Goal: Task Accomplishment & Management: Manage account settings

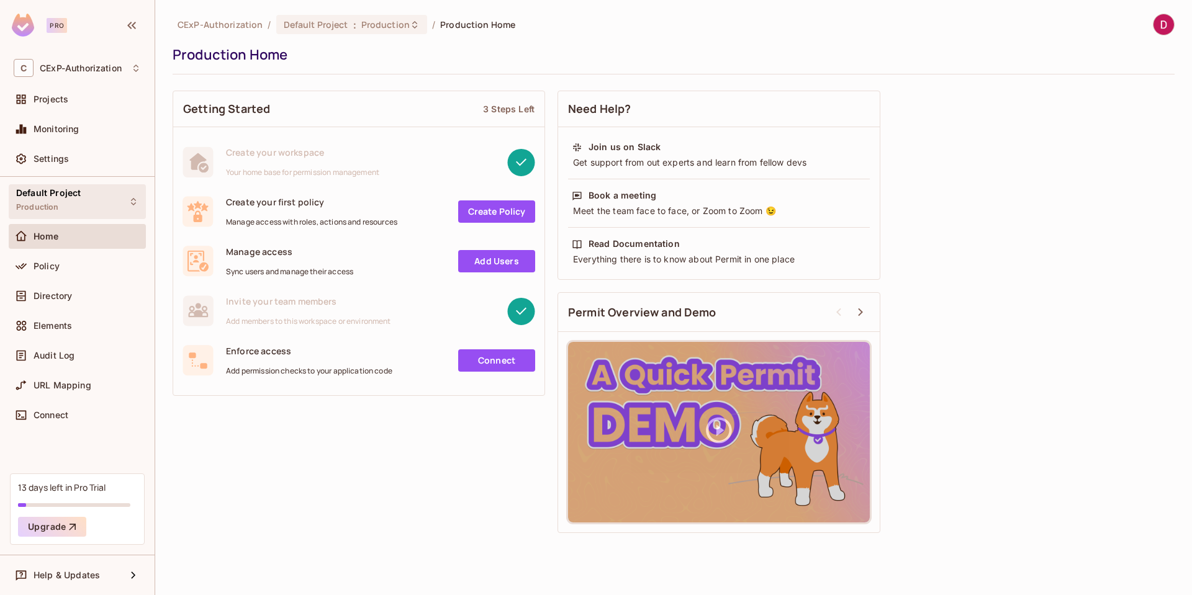
click at [81, 203] on div "Default Project Production" at bounding box center [77, 201] width 137 height 34
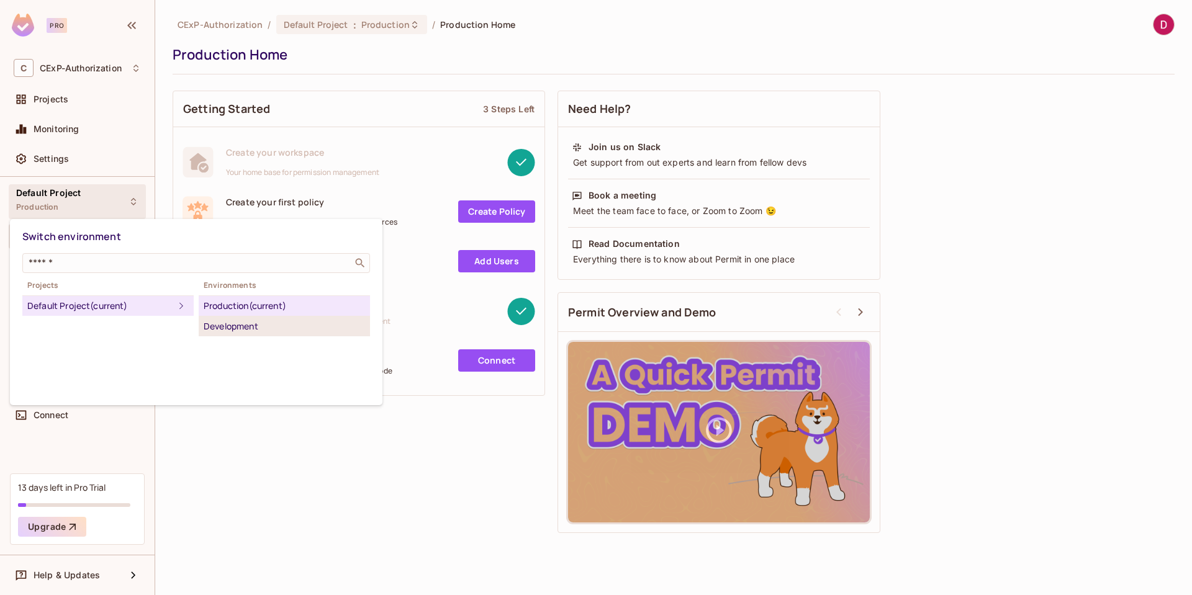
click at [248, 329] on div "Development" at bounding box center [284, 326] width 161 height 15
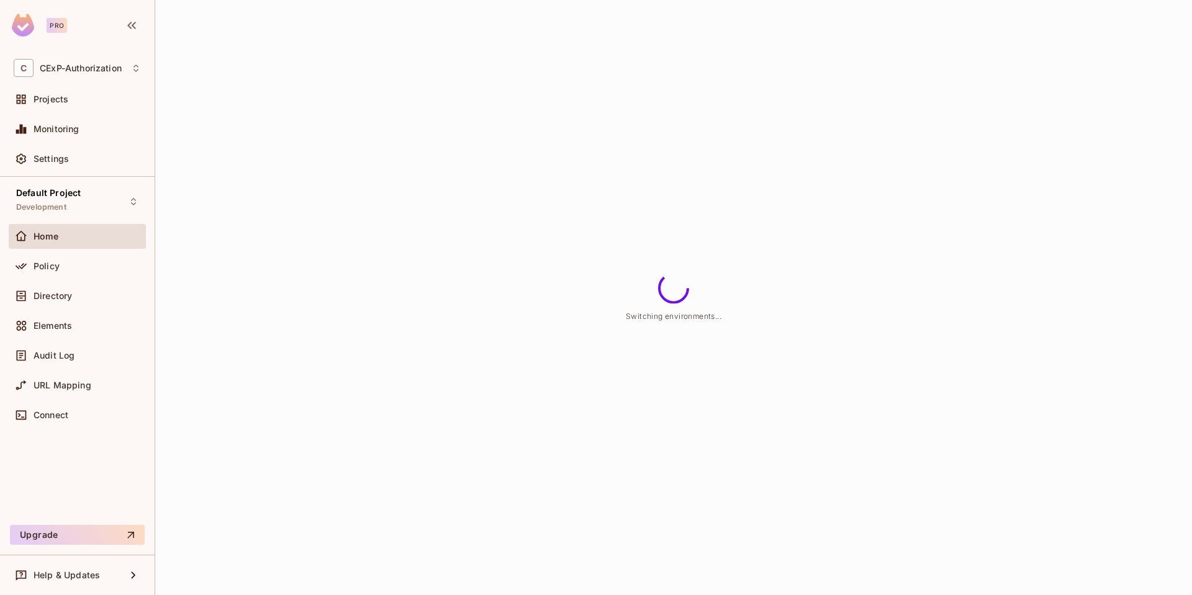
click at [243, 469] on div "Switching environments..." at bounding box center [673, 297] width 1037 height 595
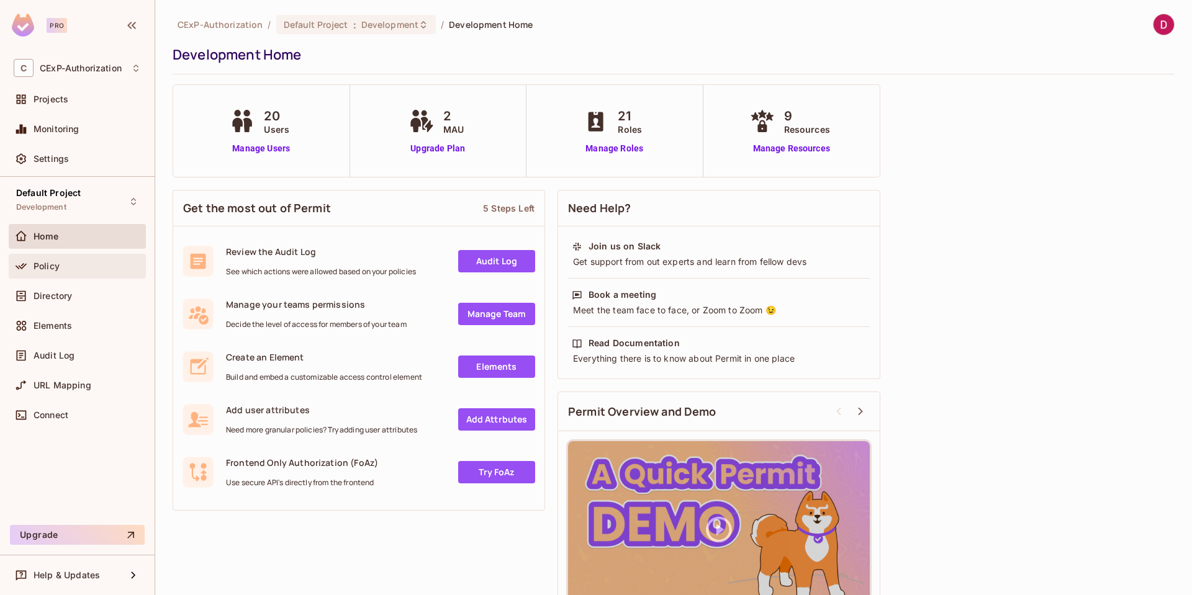
click at [83, 265] on div "Policy" at bounding box center [87, 266] width 107 height 10
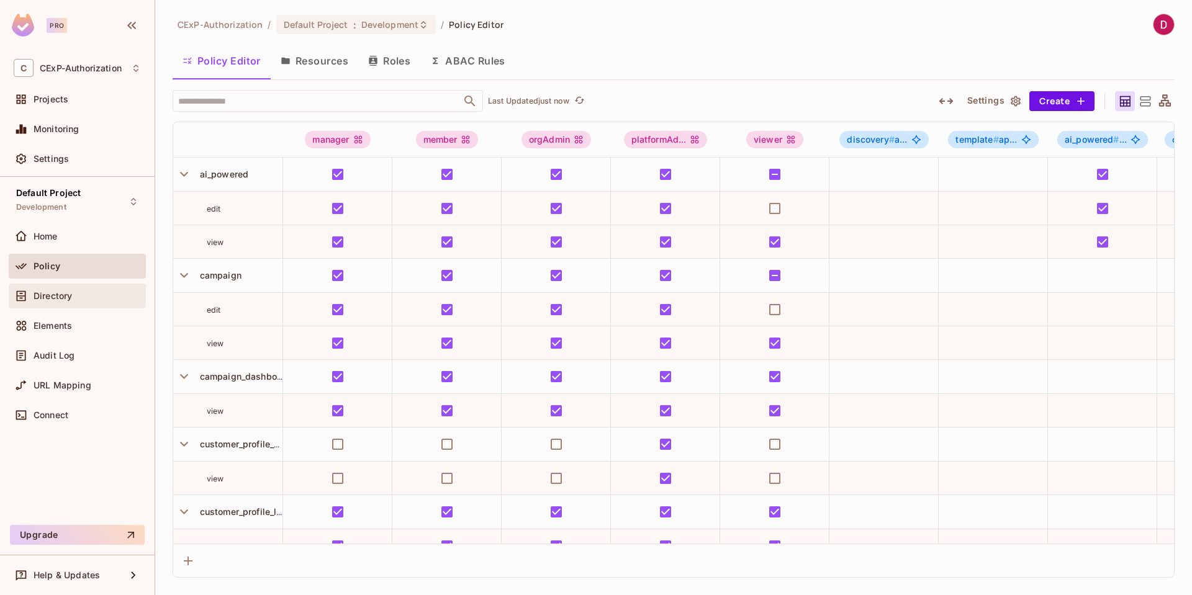
click at [60, 302] on div "Directory" at bounding box center [77, 296] width 127 height 15
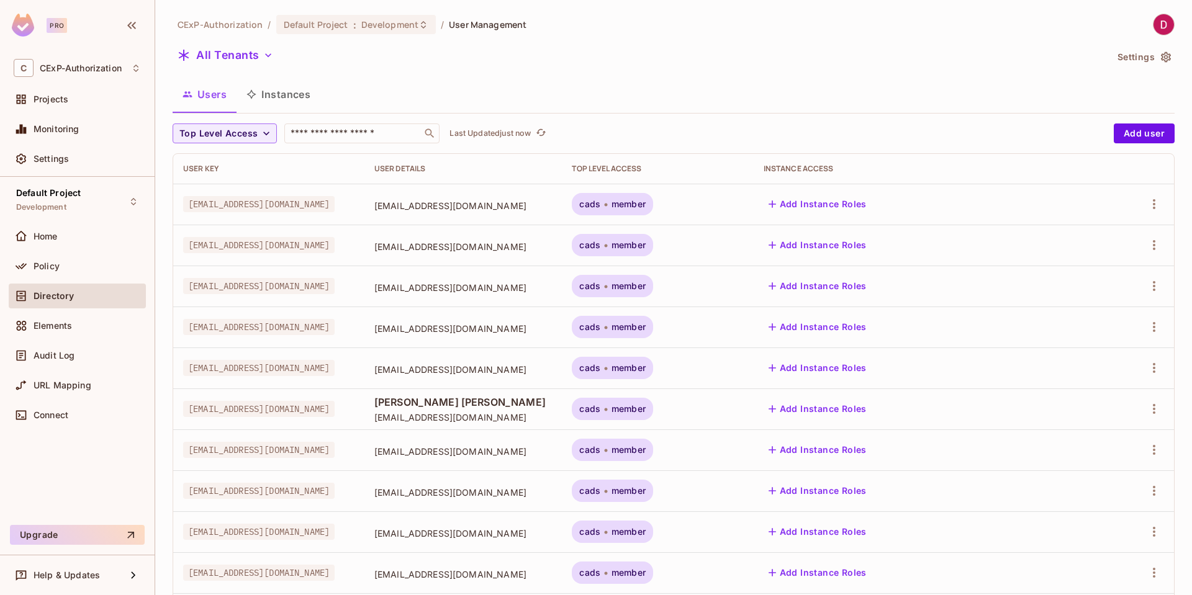
click at [646, 207] on span "member" at bounding box center [628, 204] width 34 height 10
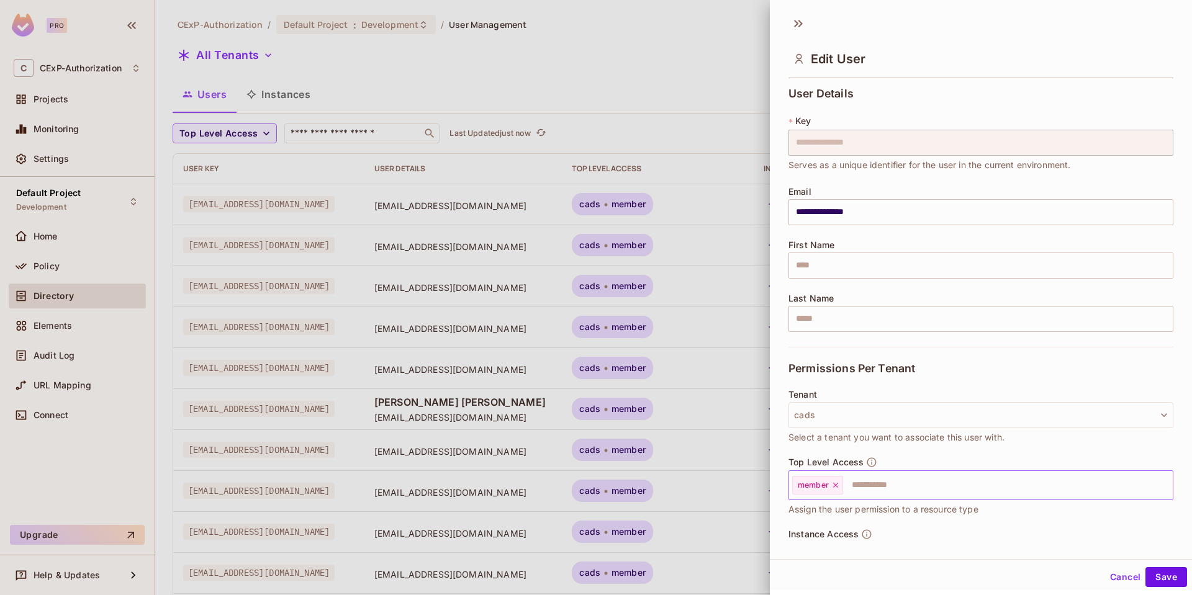
click at [934, 486] on input "text" at bounding box center [996, 485] width 305 height 25
click at [758, 408] on div at bounding box center [596, 297] width 1192 height 595
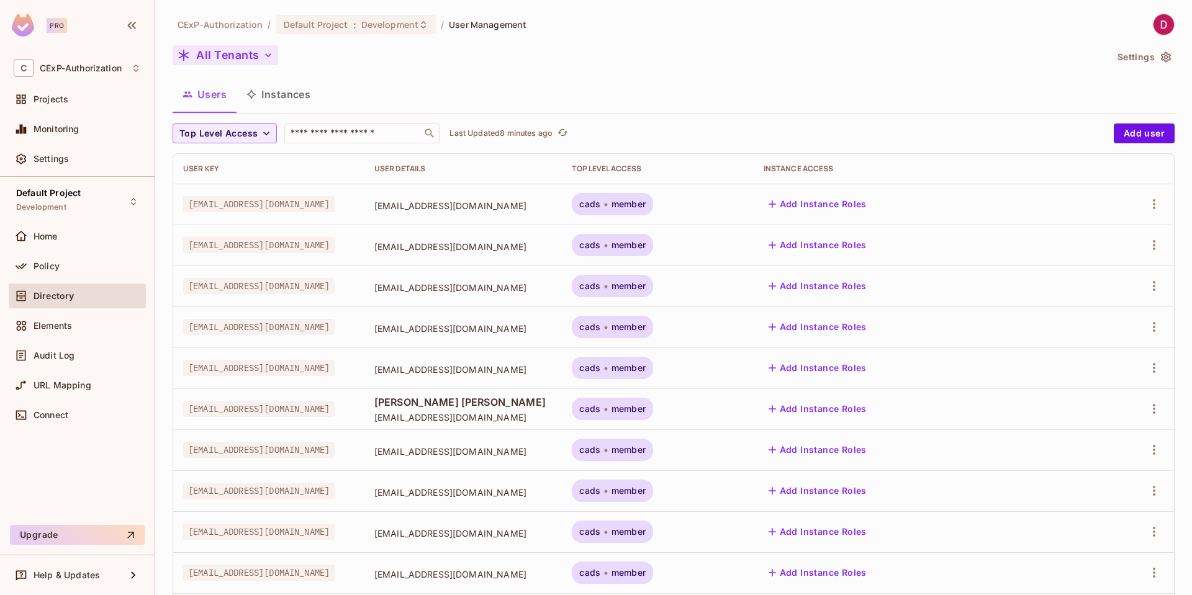
click at [244, 58] on button "All Tenants" at bounding box center [226, 55] width 106 height 20
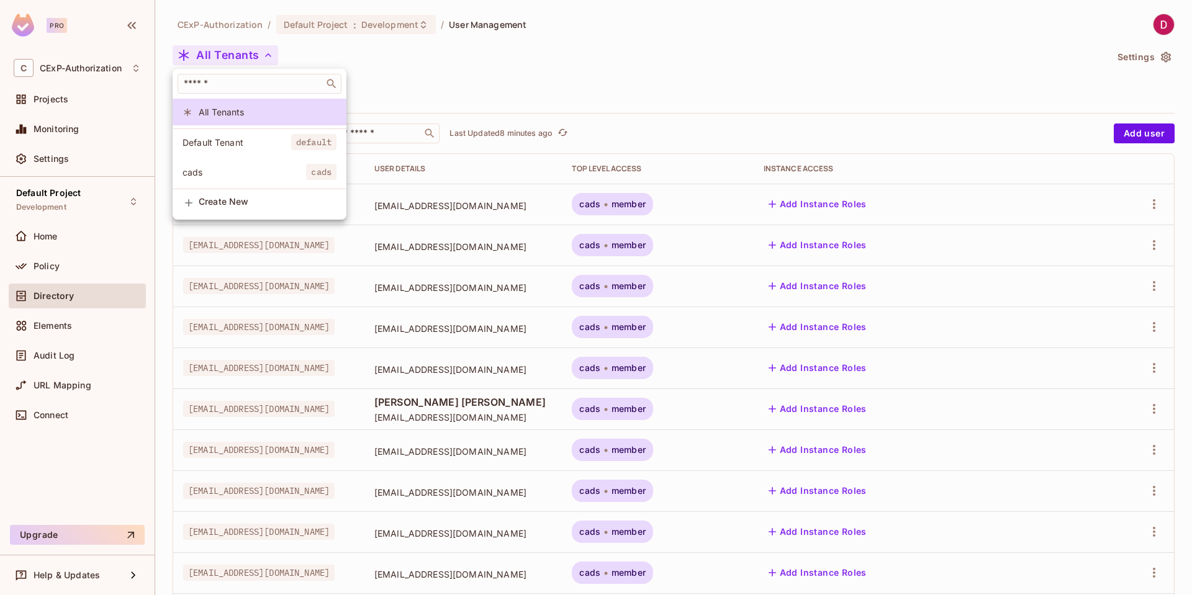
click at [240, 174] on span "cads" at bounding box center [244, 172] width 124 height 12
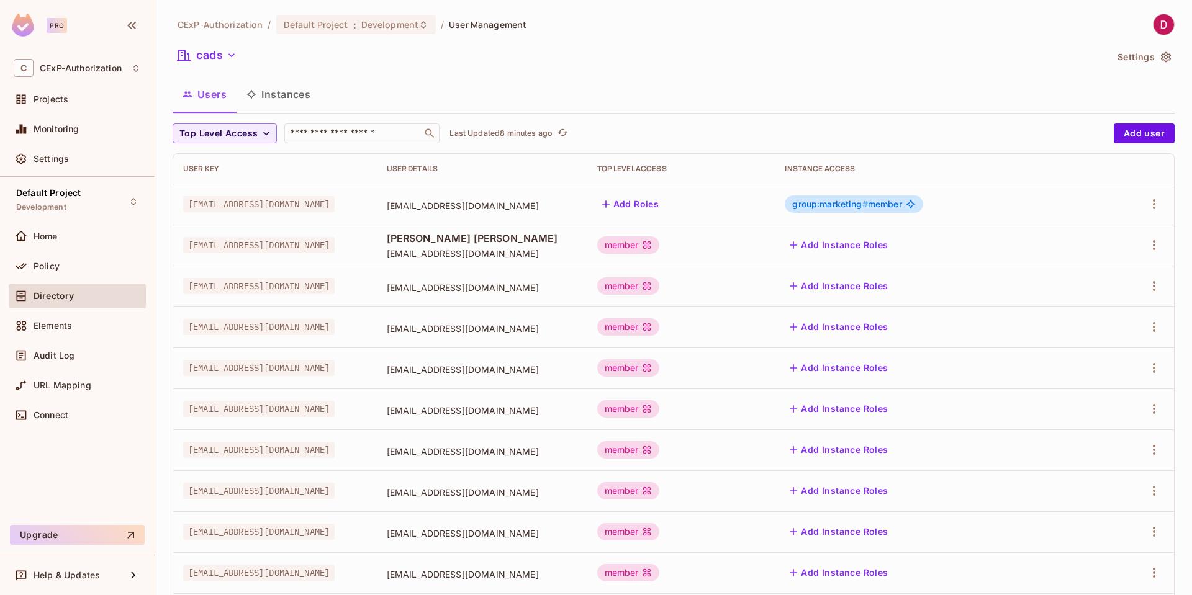
click at [60, 297] on span "Directory" at bounding box center [54, 296] width 40 height 10
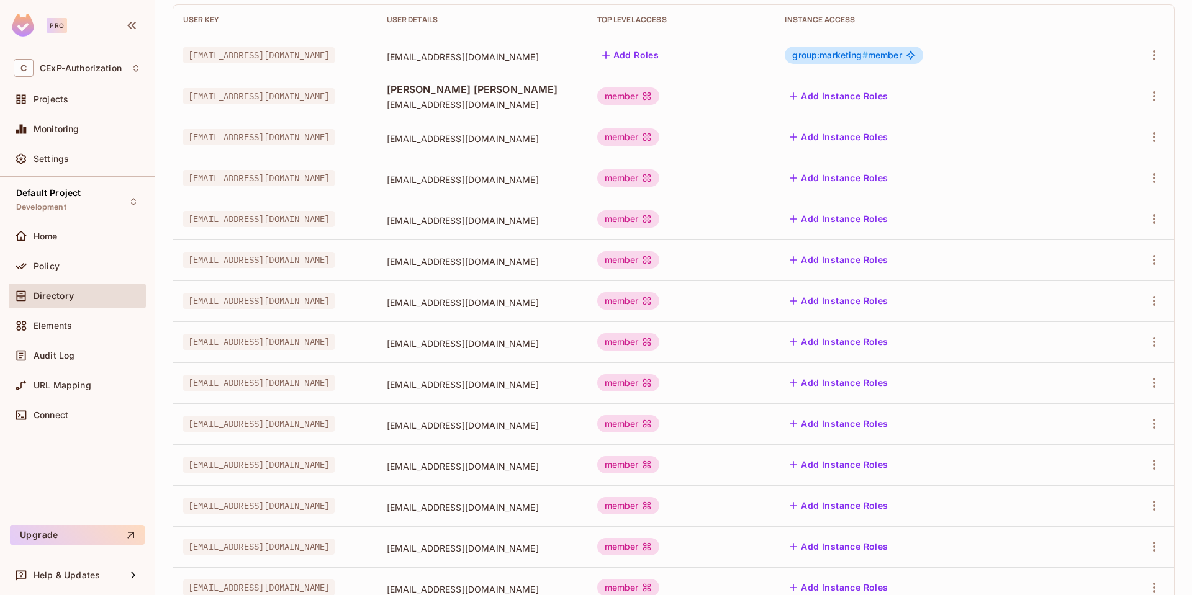
scroll to position [272, 0]
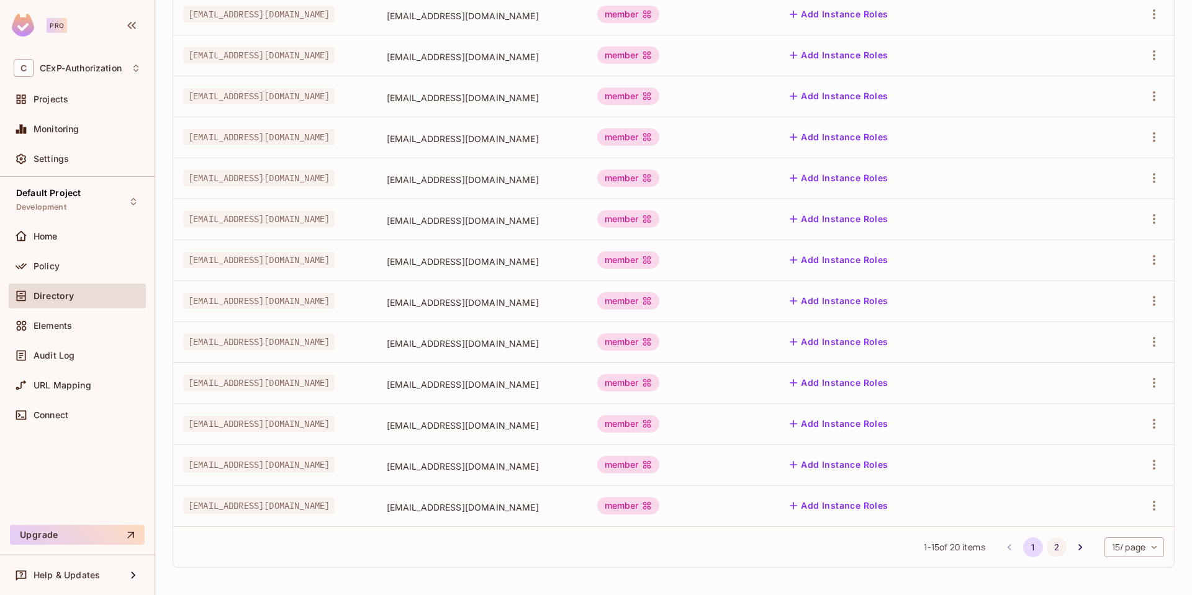
click at [1047, 550] on button "2" at bounding box center [1057, 548] width 20 height 20
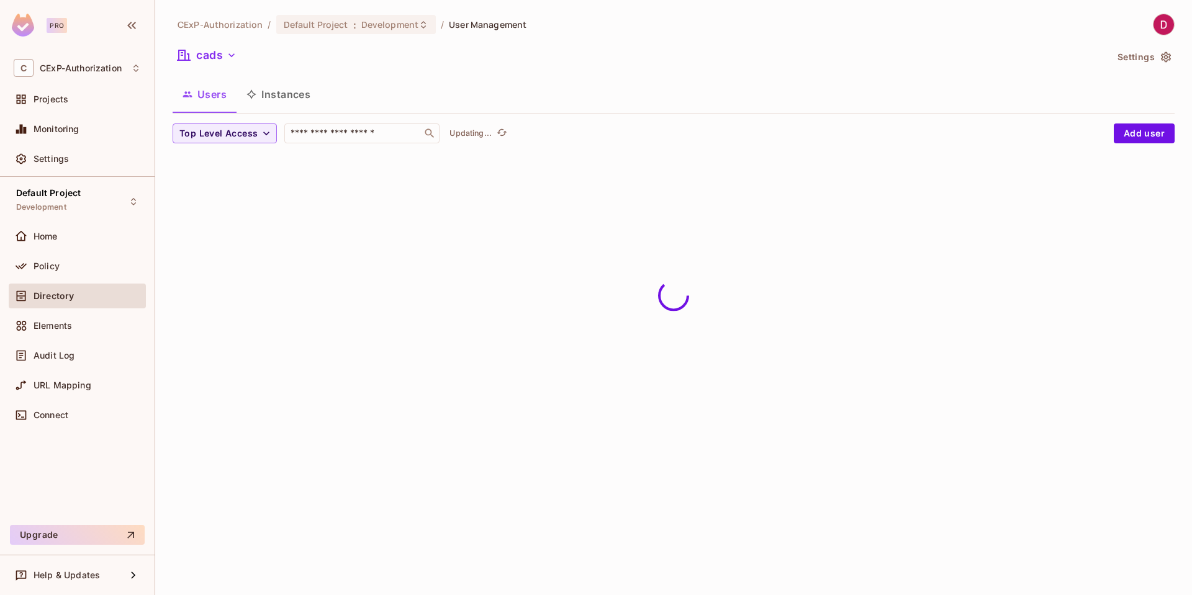
scroll to position [0, 0]
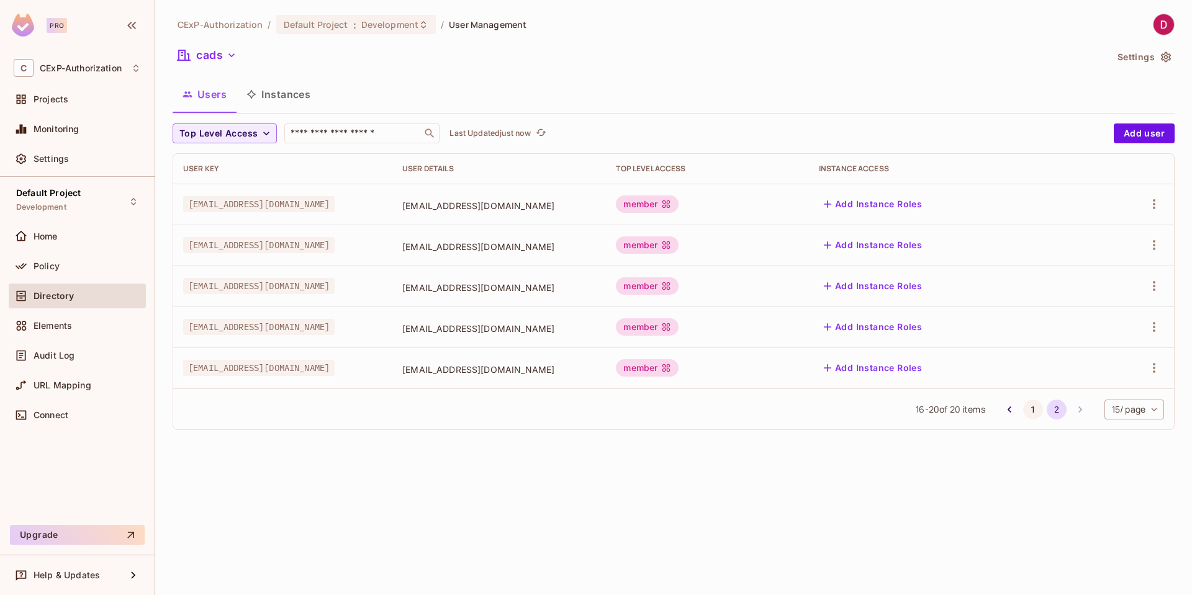
click at [1035, 411] on button "1" at bounding box center [1033, 410] width 20 height 20
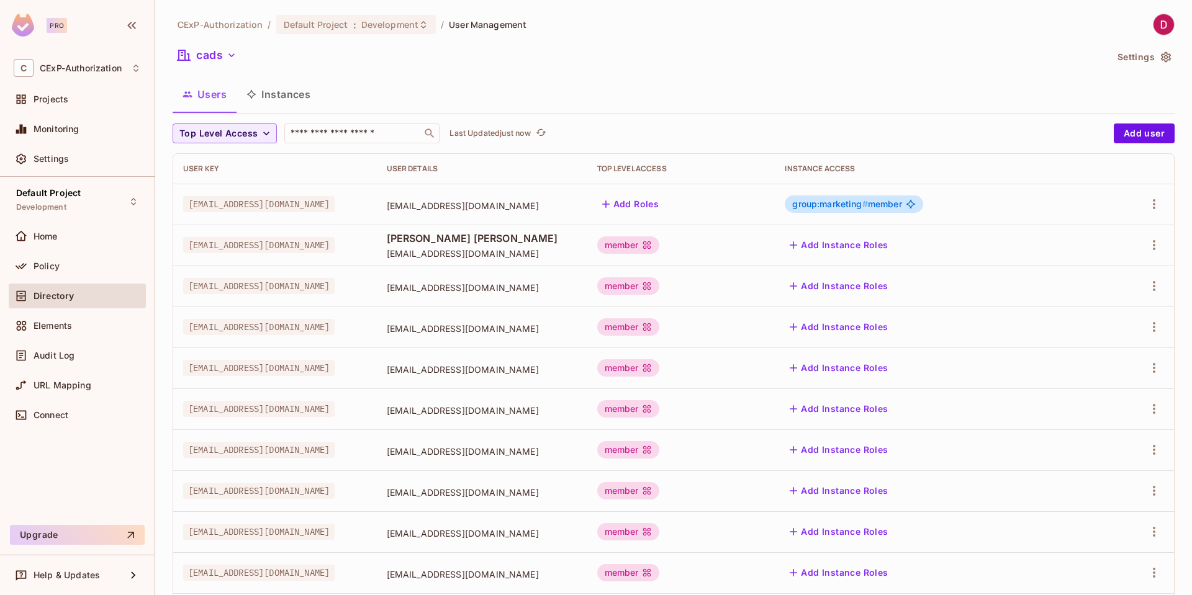
click at [295, 97] on button "Instances" at bounding box center [279, 94] width 84 height 31
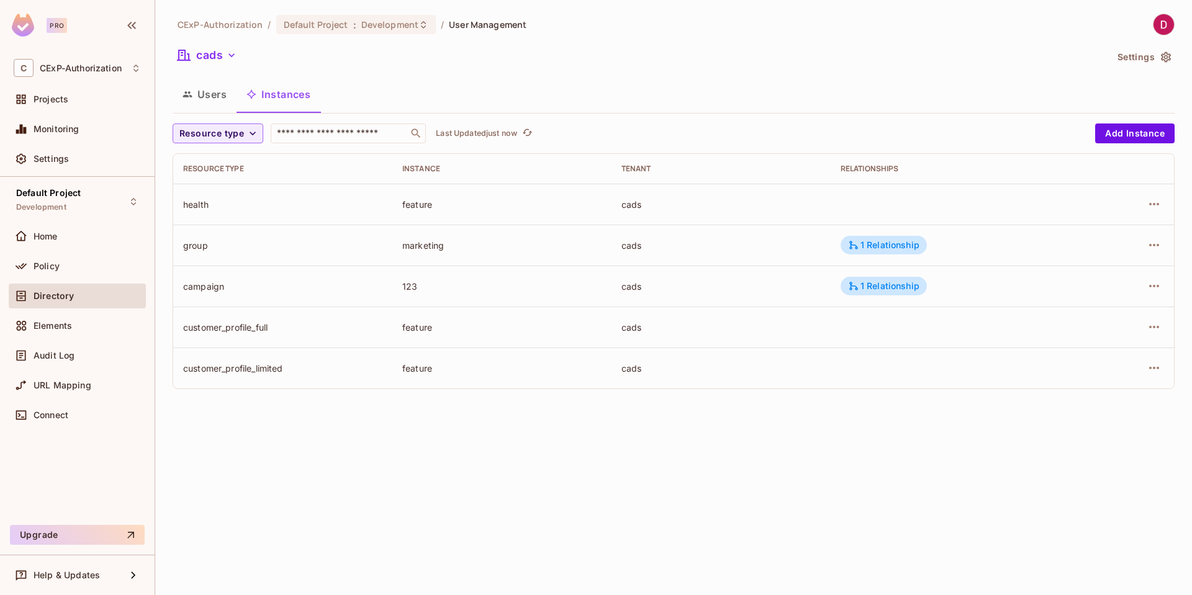
click at [205, 201] on div "health" at bounding box center [282, 205] width 199 height 12
click at [420, 202] on div "feature" at bounding box center [501, 205] width 199 height 12
click at [191, 205] on div "health" at bounding box center [282, 205] width 199 height 12
click at [420, 201] on div "feature" at bounding box center [501, 205] width 199 height 12
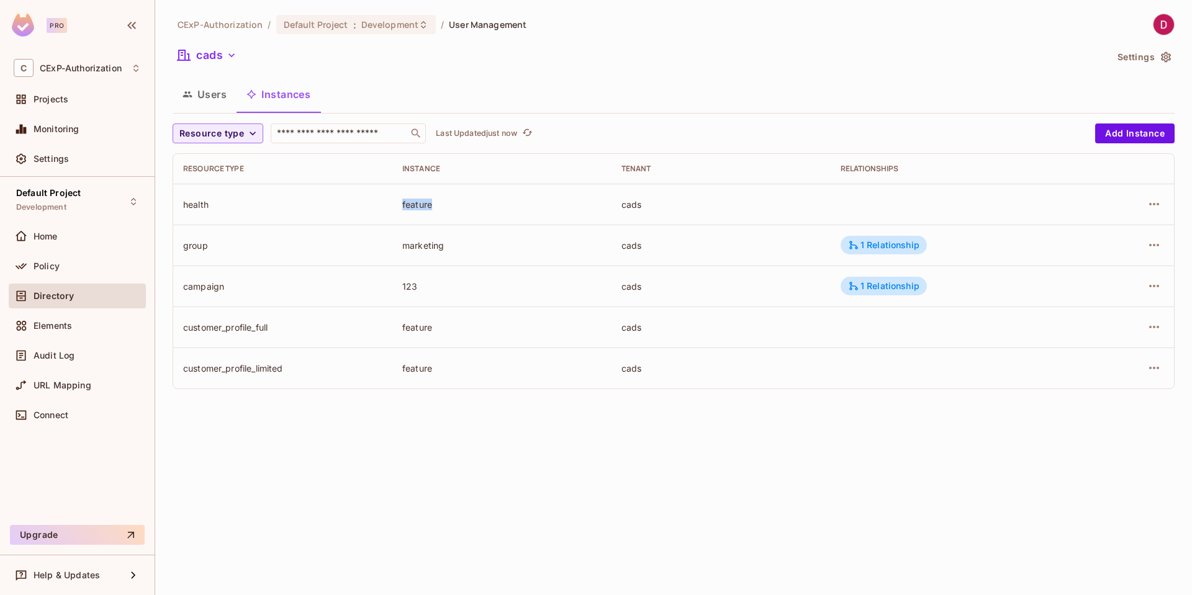
click at [420, 201] on div "feature" at bounding box center [501, 205] width 199 height 12
click at [638, 207] on div "cads" at bounding box center [720, 205] width 199 height 12
click at [728, 207] on div "cads" at bounding box center [720, 205] width 199 height 12
click at [52, 264] on span "Policy" at bounding box center [47, 266] width 26 height 10
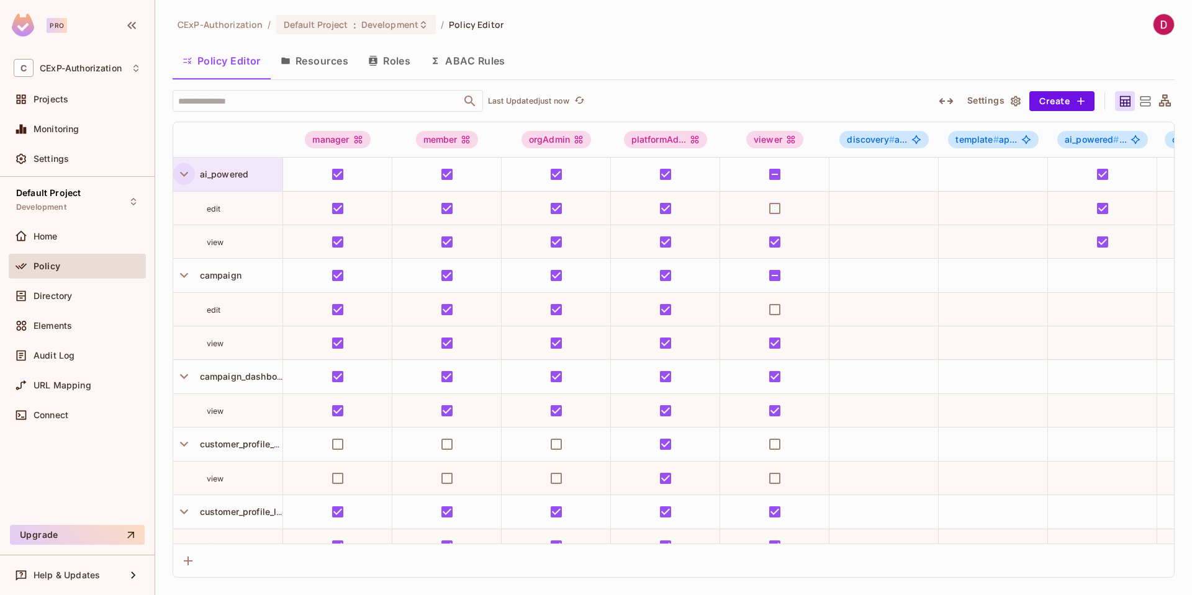
click at [183, 174] on icon "button" at bounding box center [184, 174] width 8 height 5
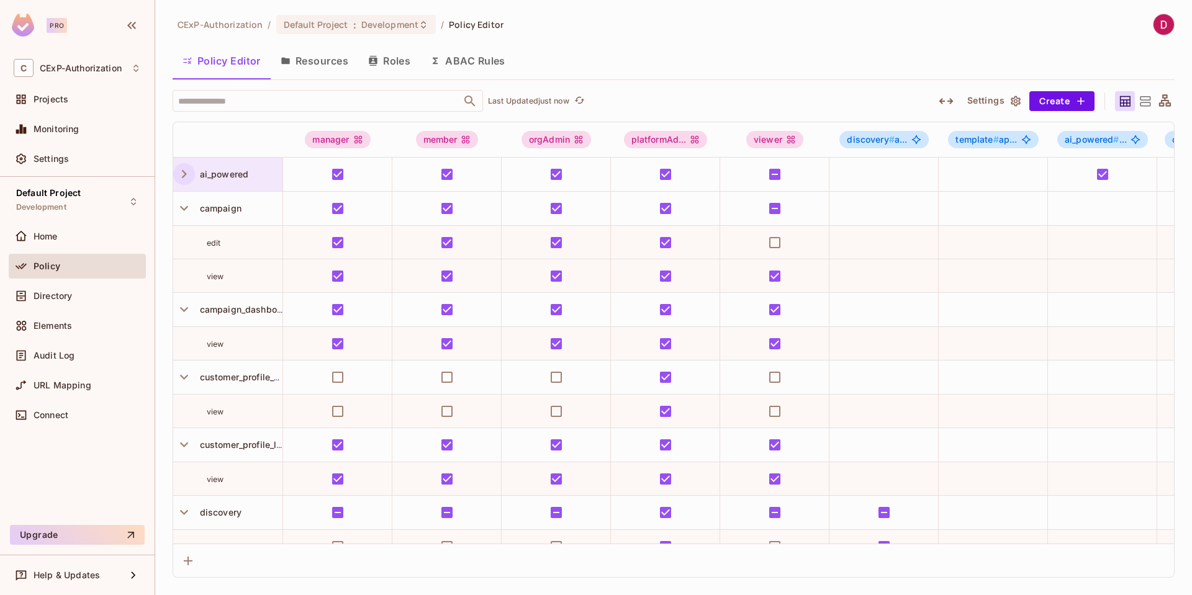
click at [183, 174] on icon "button" at bounding box center [184, 174] width 17 height 17
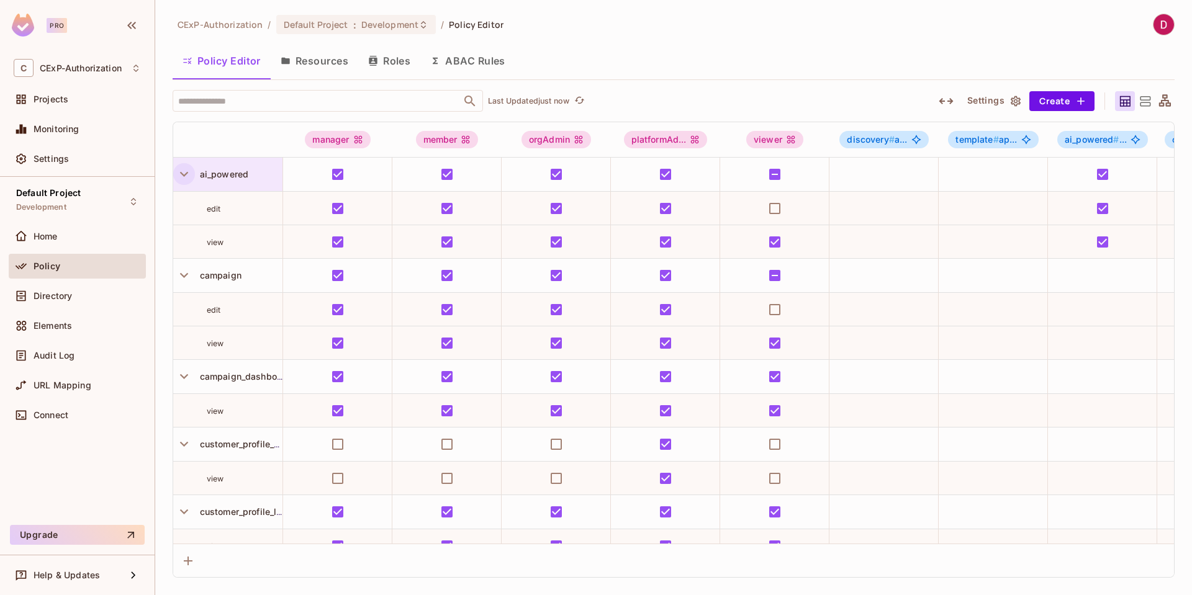
click at [334, 60] on button "Resources" at bounding box center [315, 60] width 88 height 31
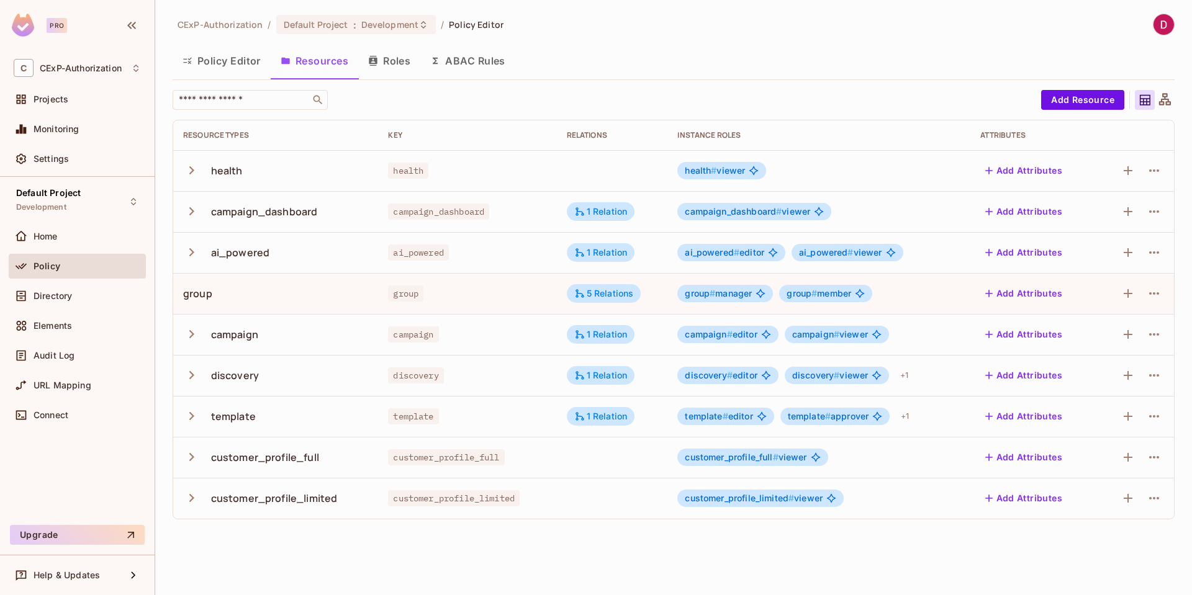
click at [398, 65] on button "Roles" at bounding box center [389, 60] width 62 height 31
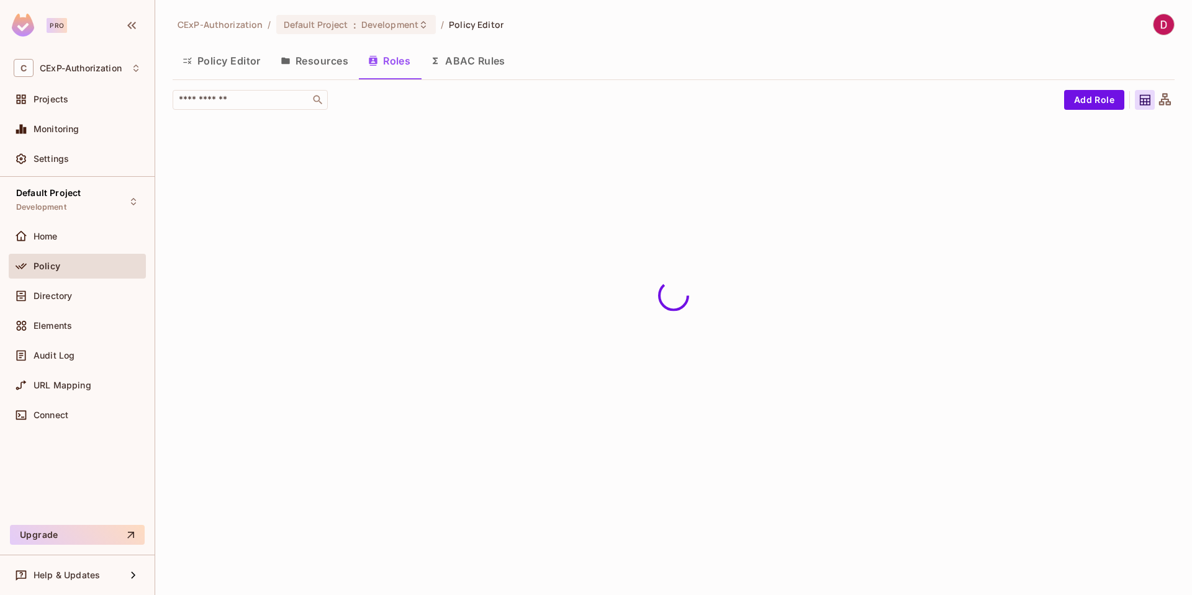
click at [496, 61] on button "ABAC Rules" at bounding box center [467, 60] width 95 height 31
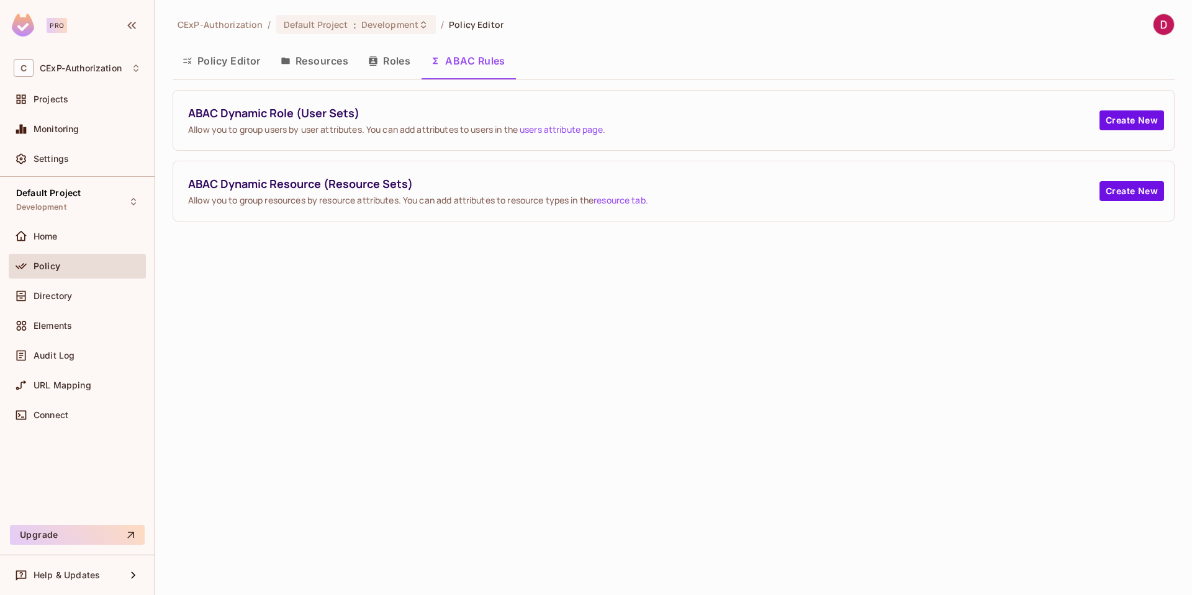
click at [395, 63] on button "Roles" at bounding box center [389, 60] width 62 height 31
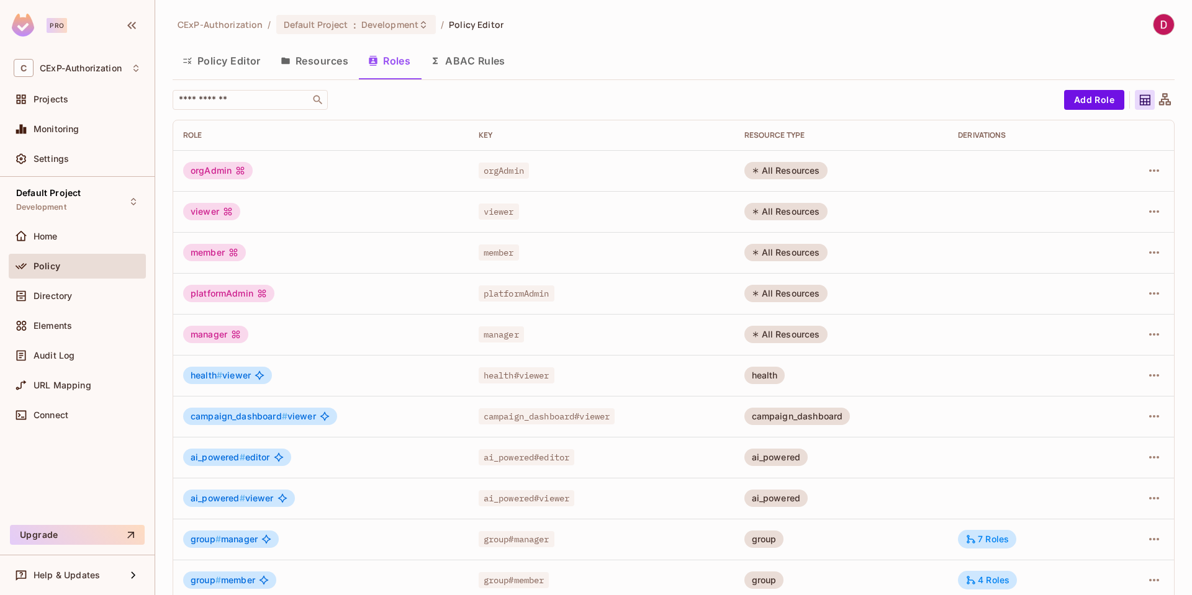
click at [489, 171] on span "orgAdmin" at bounding box center [504, 171] width 50 height 16
click at [501, 211] on span "viewer" at bounding box center [499, 212] width 40 height 16
click at [496, 243] on td "member" at bounding box center [602, 252] width 266 height 41
click at [498, 292] on span "platformAdmin" at bounding box center [517, 294] width 76 height 16
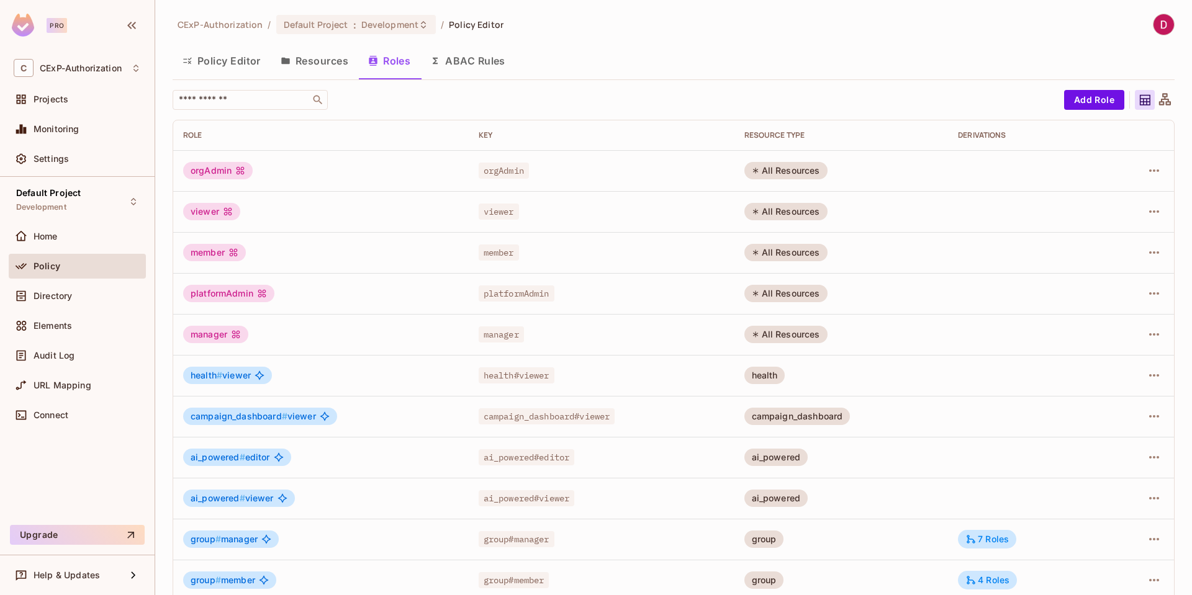
click at [498, 328] on span "manager" at bounding box center [501, 335] width 45 height 16
click at [324, 64] on button "Resources" at bounding box center [315, 60] width 88 height 31
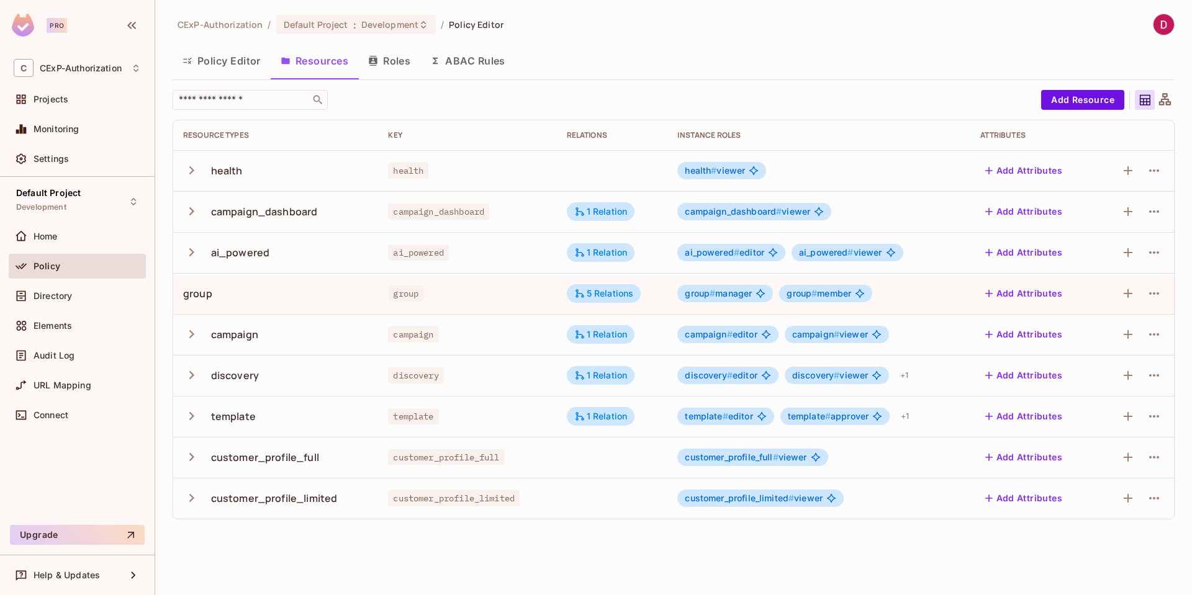
click at [189, 173] on icon "button" at bounding box center [191, 170] width 17 height 17
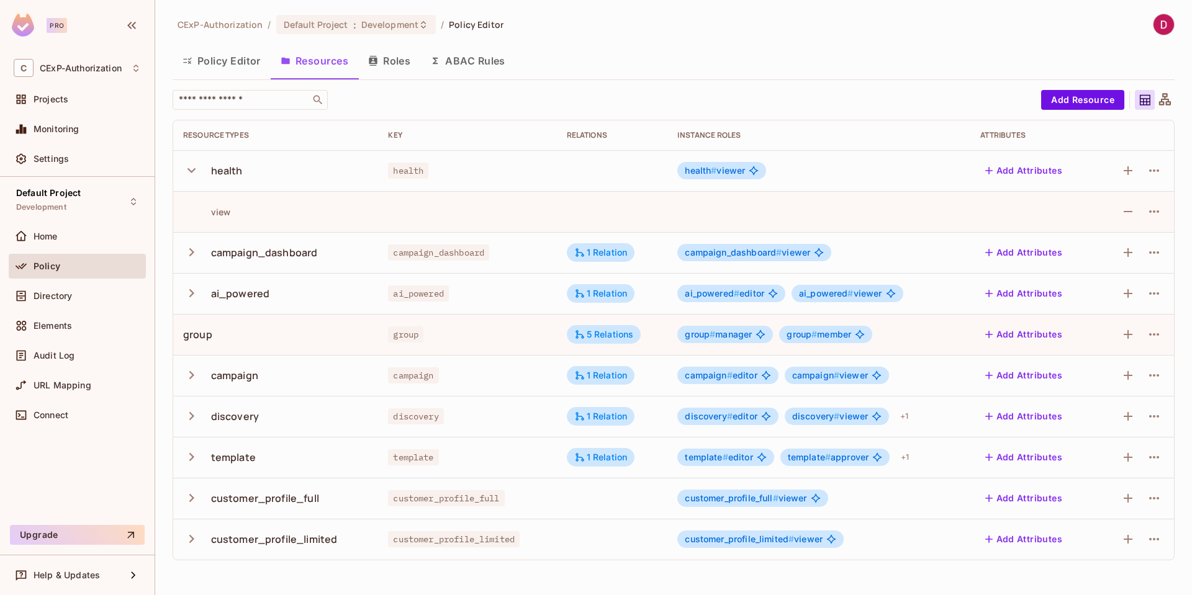
click at [189, 173] on icon "button" at bounding box center [191, 170] width 17 height 17
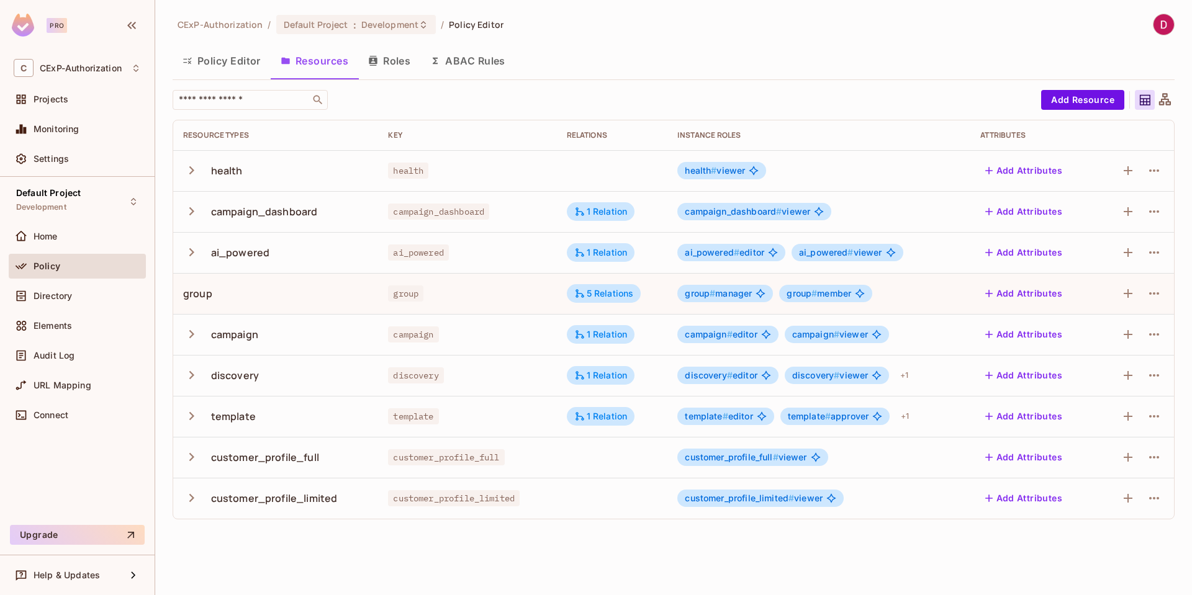
click at [189, 173] on icon "button" at bounding box center [191, 170] width 17 height 17
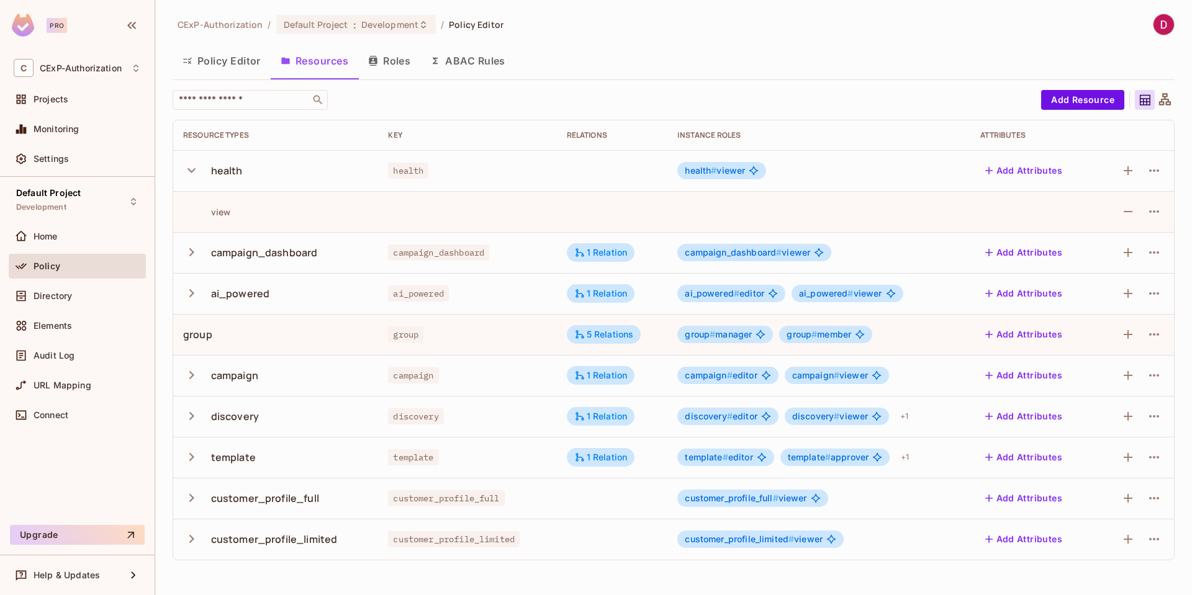
click at [189, 173] on icon "button" at bounding box center [191, 170] width 17 height 17
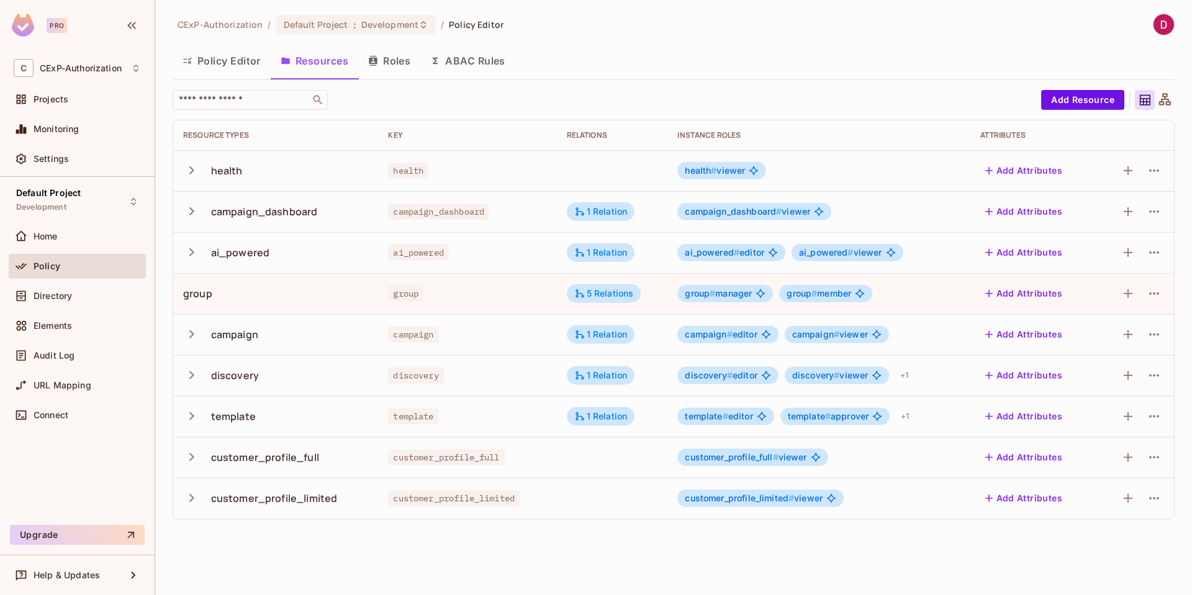
click at [1171, 102] on icon at bounding box center [1165, 100] width 16 height 16
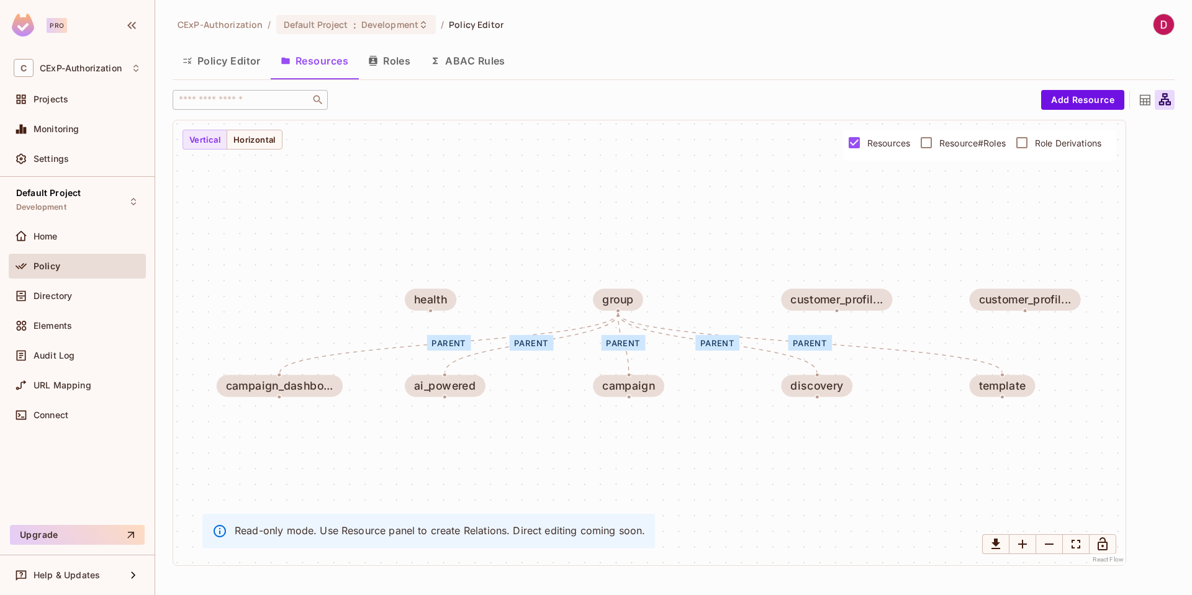
click at [1143, 97] on icon at bounding box center [1145, 100] width 16 height 16
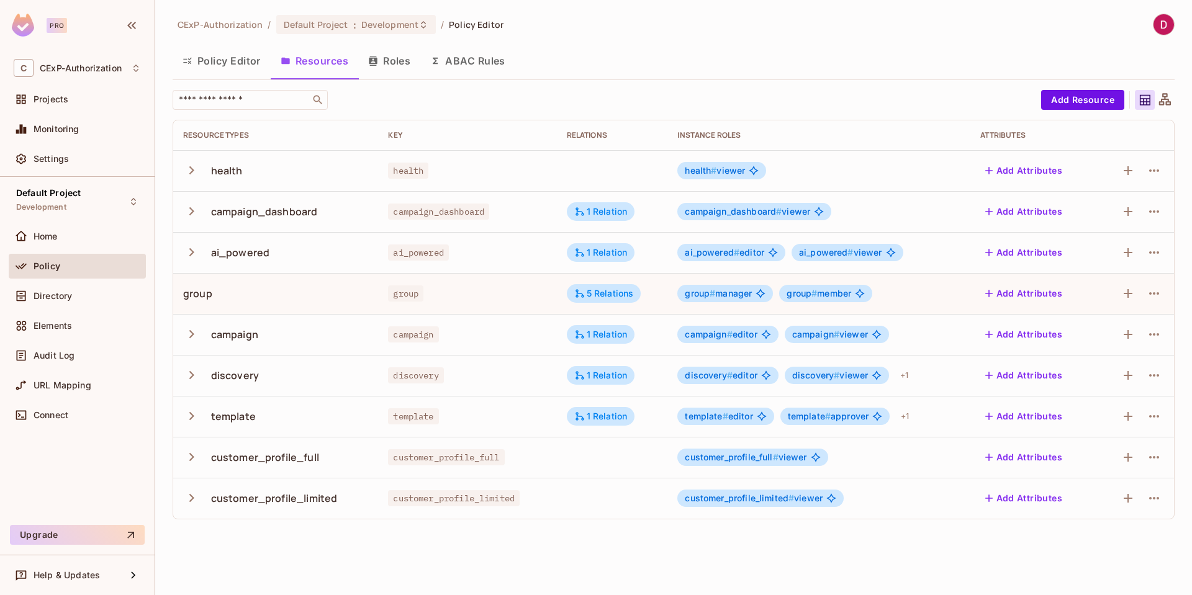
click at [232, 66] on button "Policy Editor" at bounding box center [222, 60] width 98 height 31
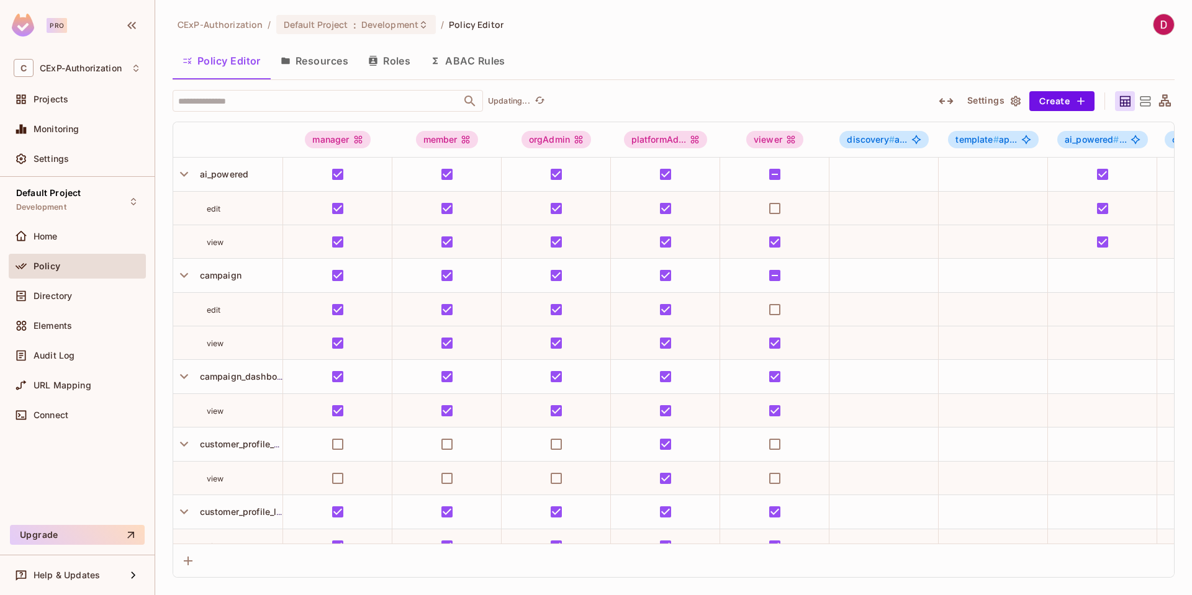
click at [304, 63] on button "Resources" at bounding box center [315, 60] width 88 height 31
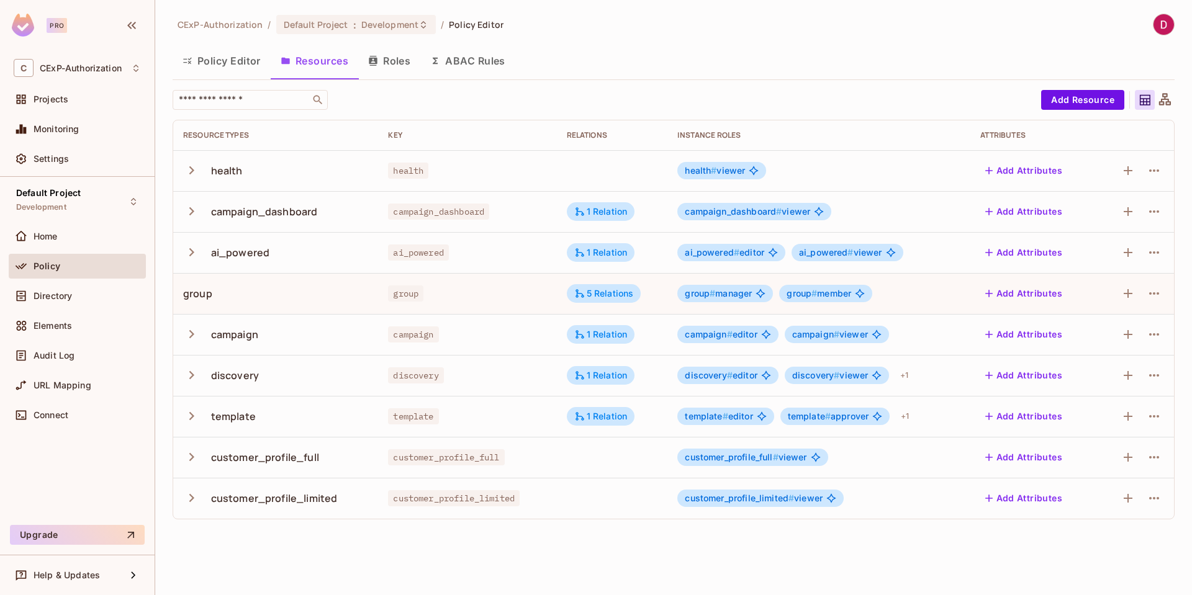
click at [246, 68] on button "Policy Editor" at bounding box center [222, 60] width 98 height 31
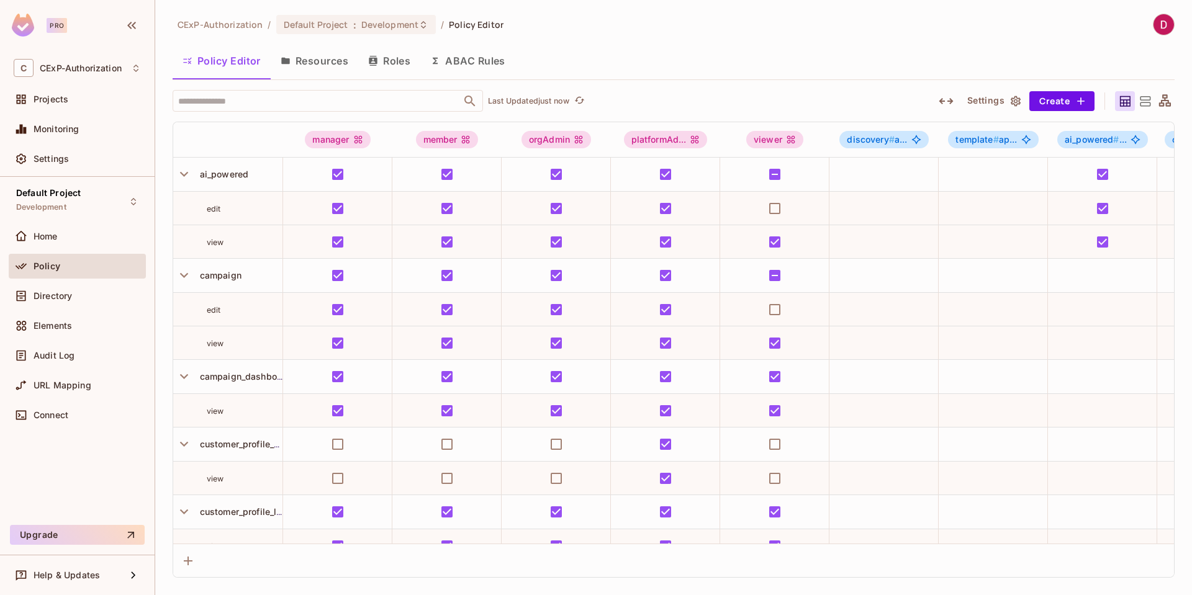
click at [324, 66] on button "Resources" at bounding box center [315, 60] width 88 height 31
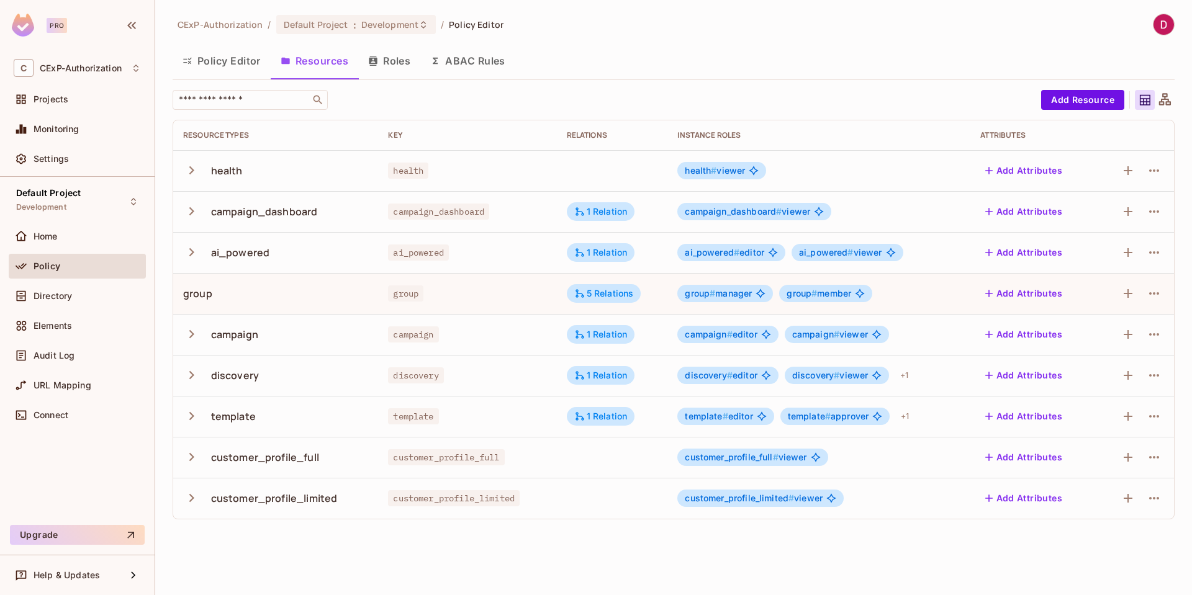
click at [399, 63] on button "Roles" at bounding box center [389, 60] width 62 height 31
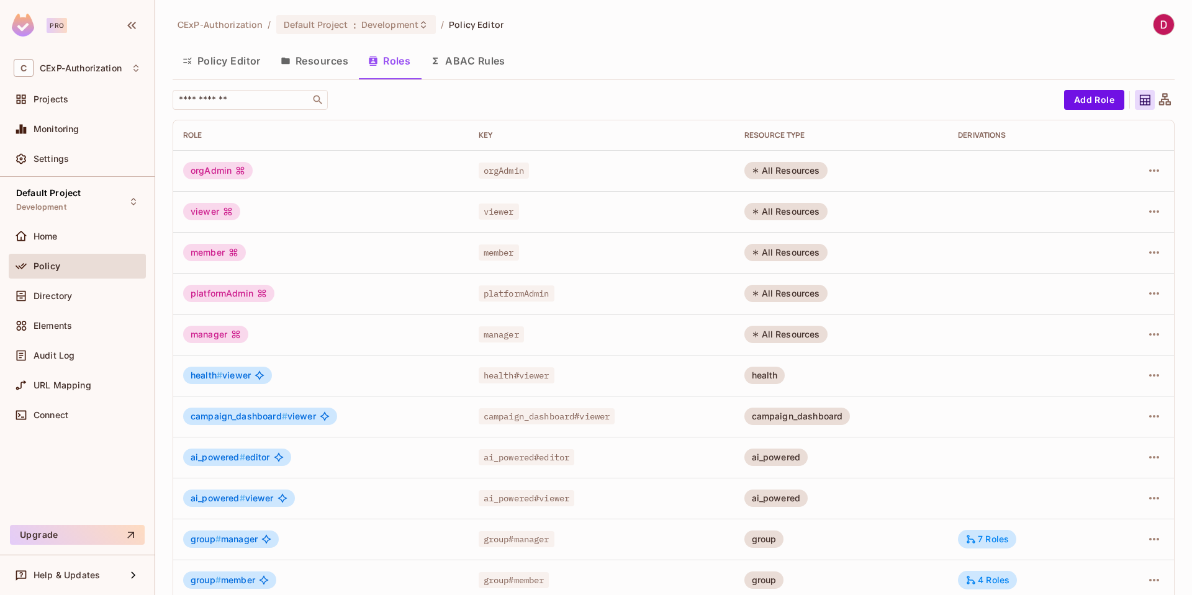
click at [469, 56] on button "ABAC Rules" at bounding box center [467, 60] width 95 height 31
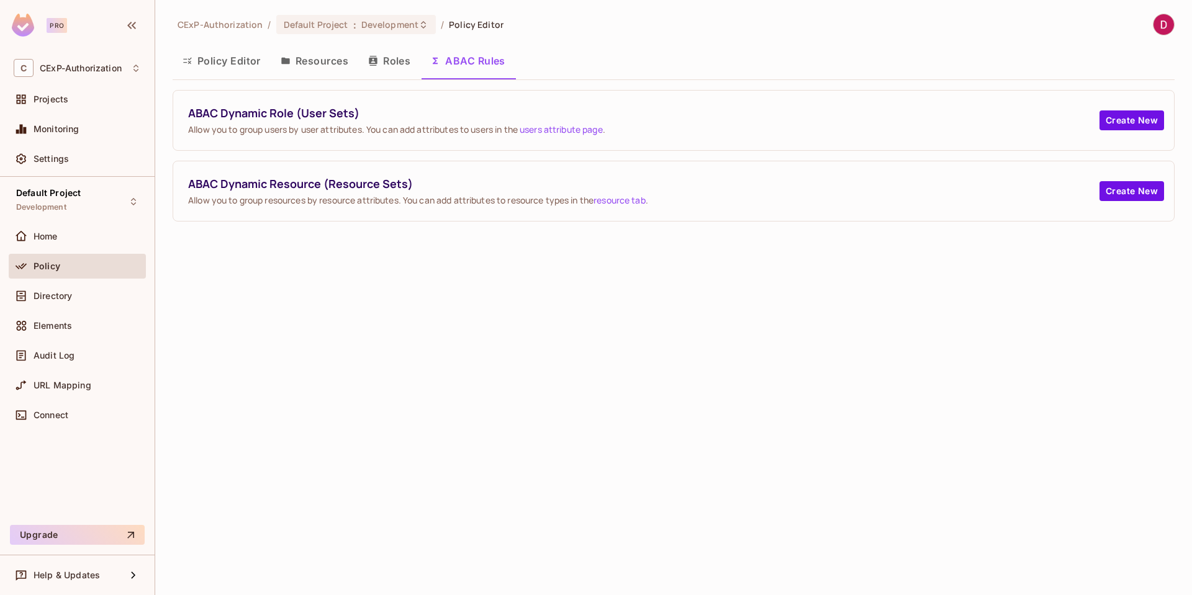
click at [394, 65] on button "Roles" at bounding box center [389, 60] width 62 height 31
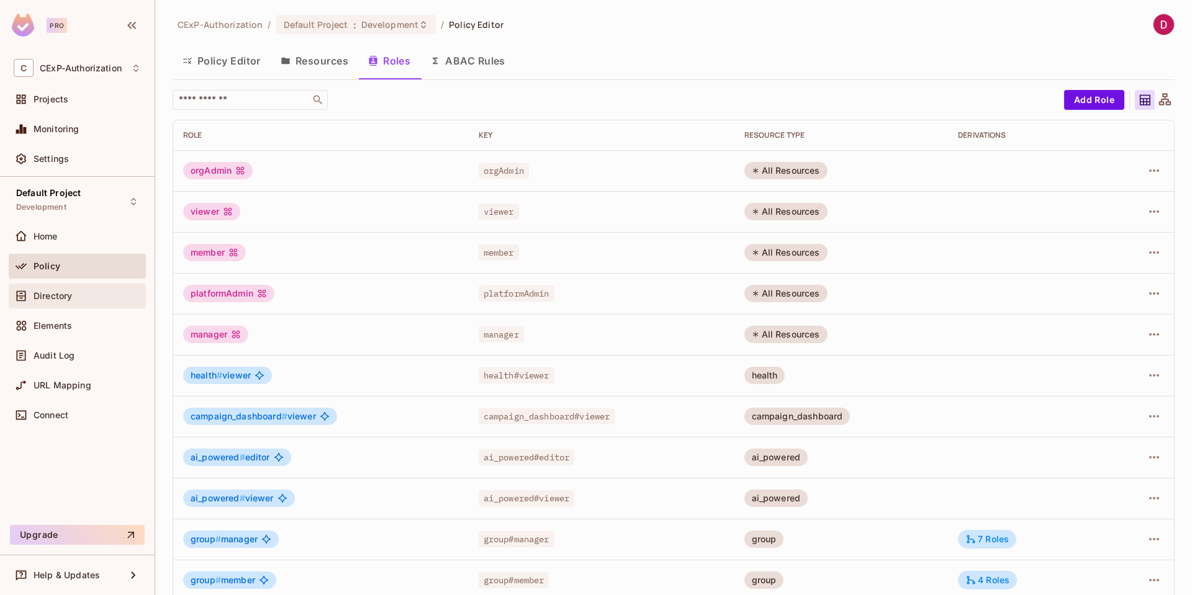
click at [71, 299] on span "Directory" at bounding box center [53, 296] width 38 height 10
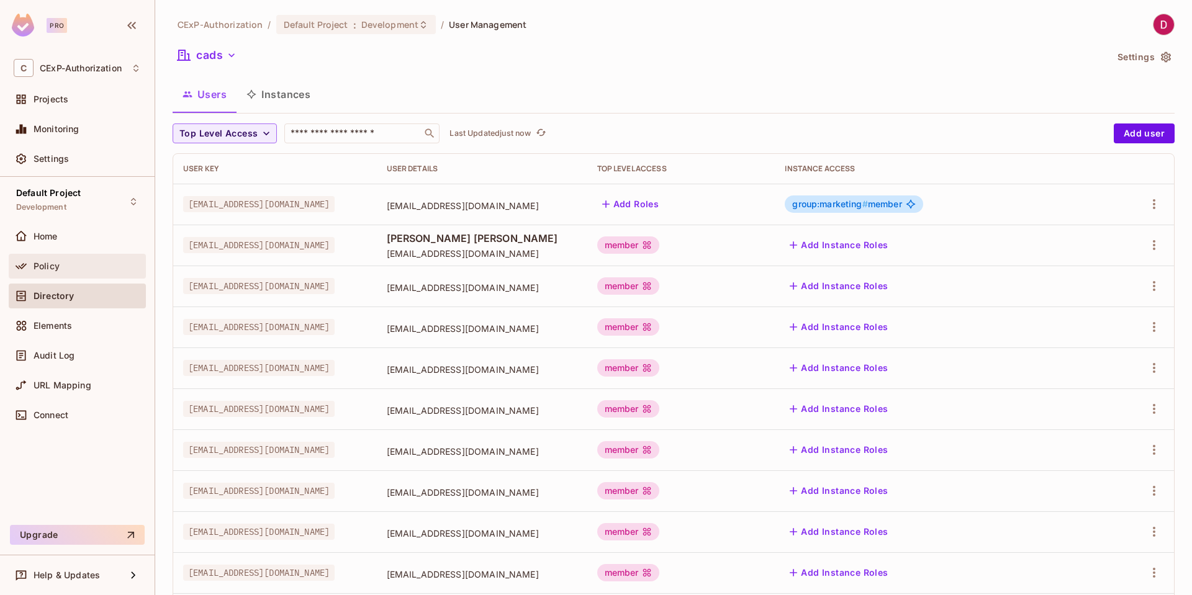
click at [56, 263] on span "Policy" at bounding box center [47, 266] width 26 height 10
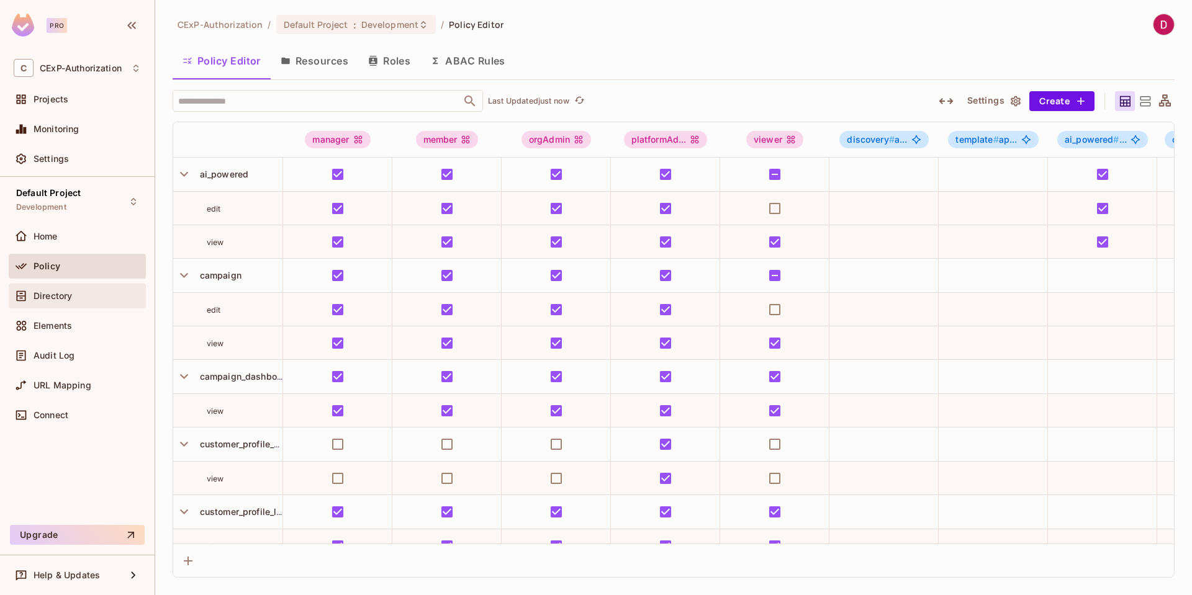
click at [49, 294] on span "Directory" at bounding box center [53, 296] width 38 height 10
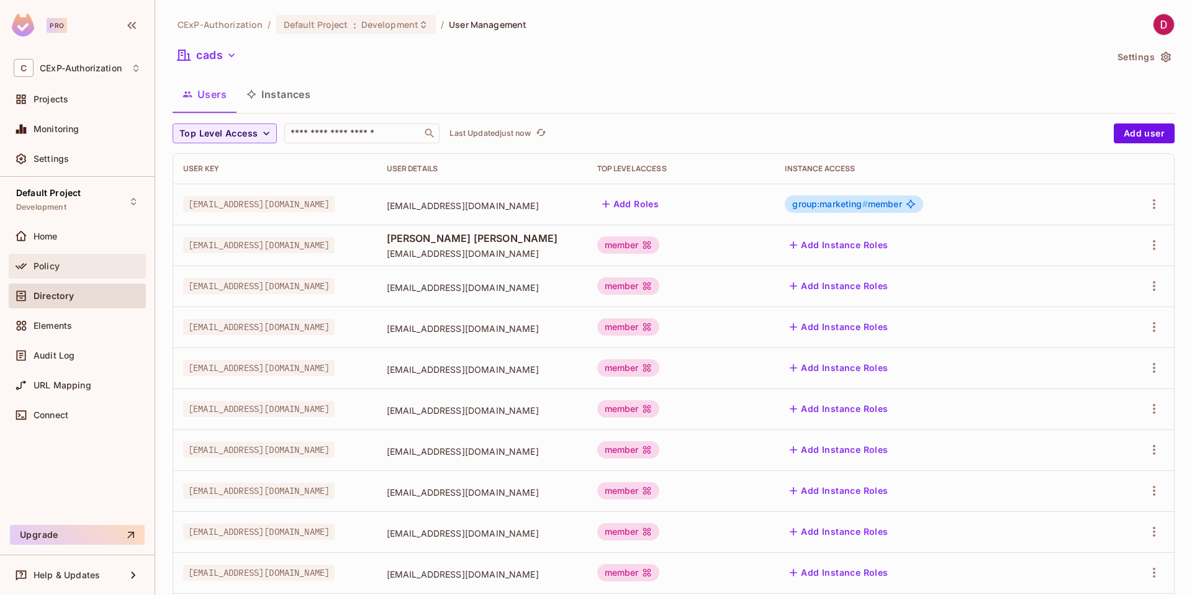
click at [56, 264] on span "Policy" at bounding box center [47, 266] width 26 height 10
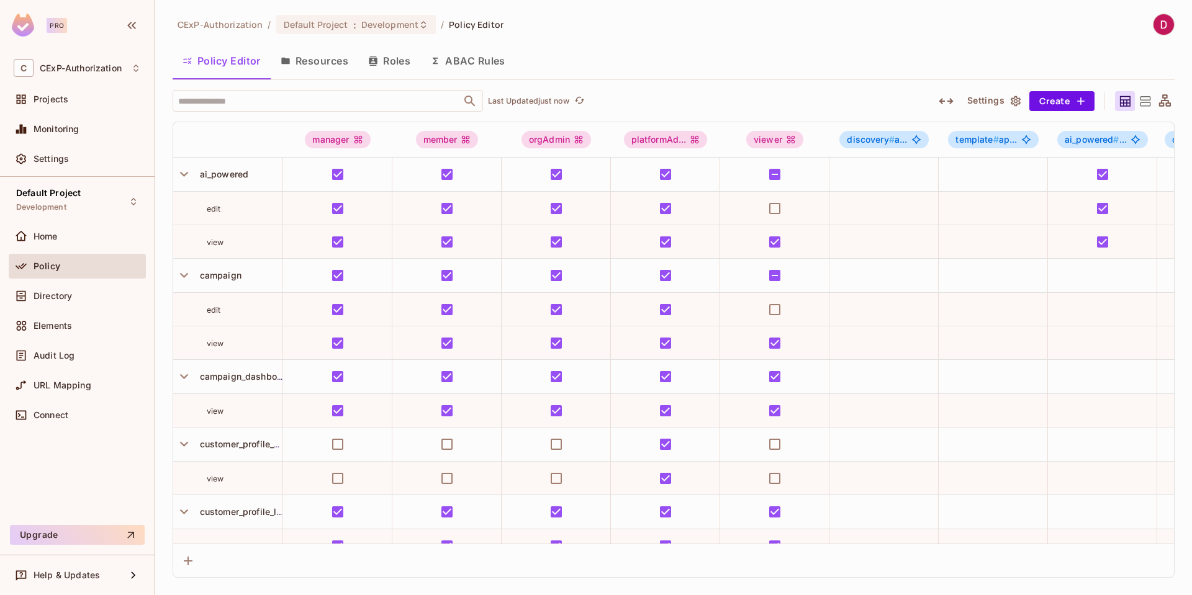
click at [318, 61] on button "Resources" at bounding box center [315, 60] width 88 height 31
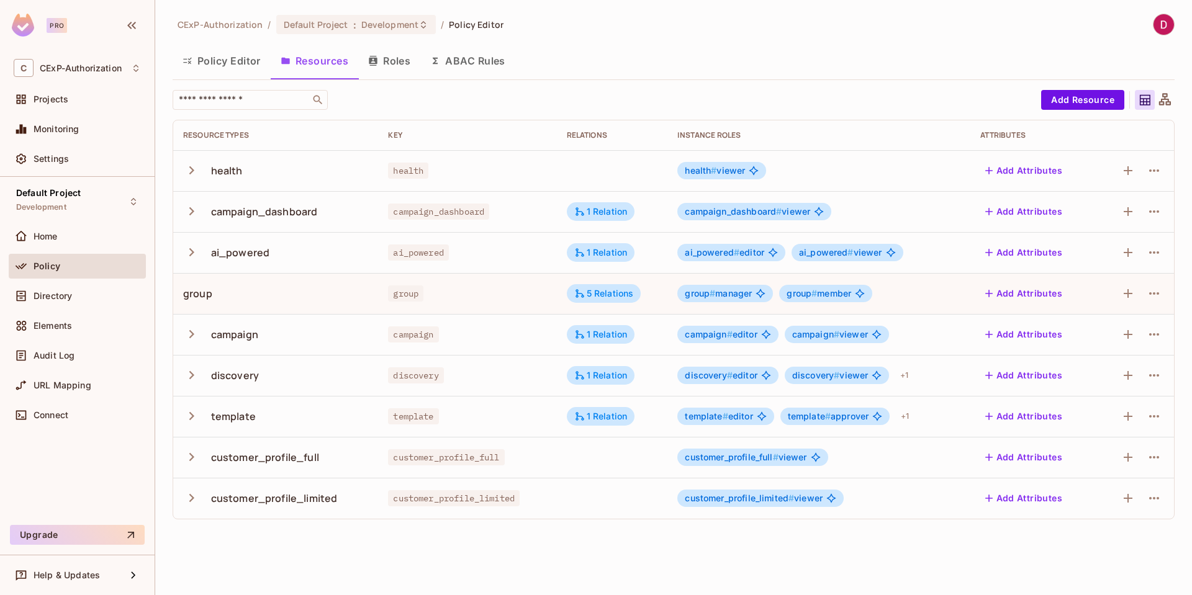
click at [228, 70] on button "Policy Editor" at bounding box center [222, 60] width 98 height 31
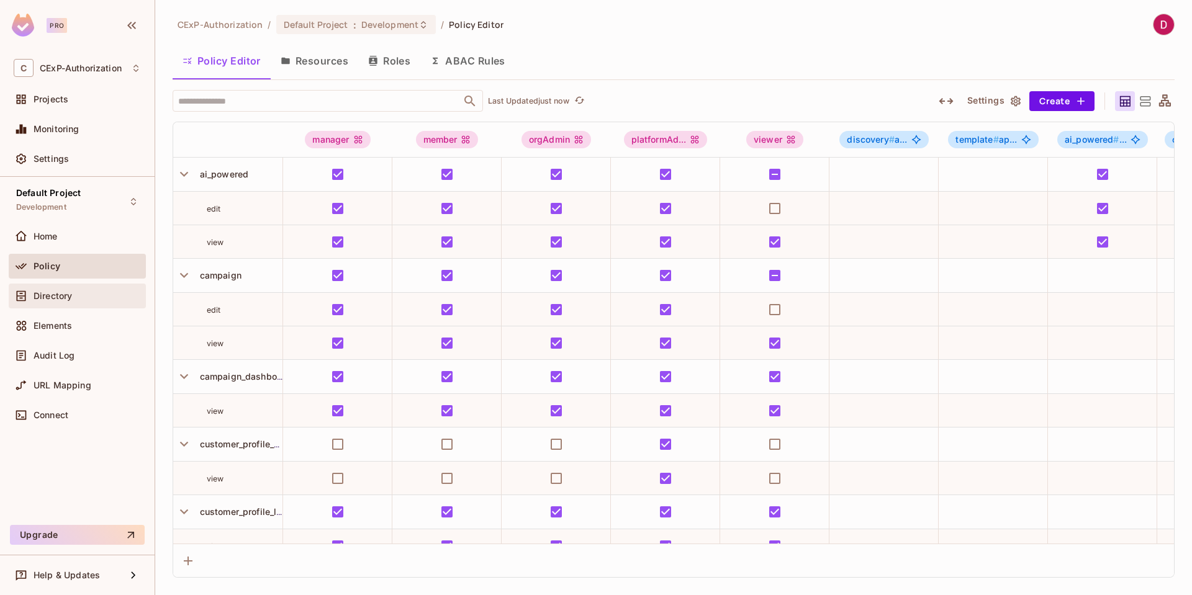
click at [73, 299] on div "Directory" at bounding box center [87, 296] width 107 height 10
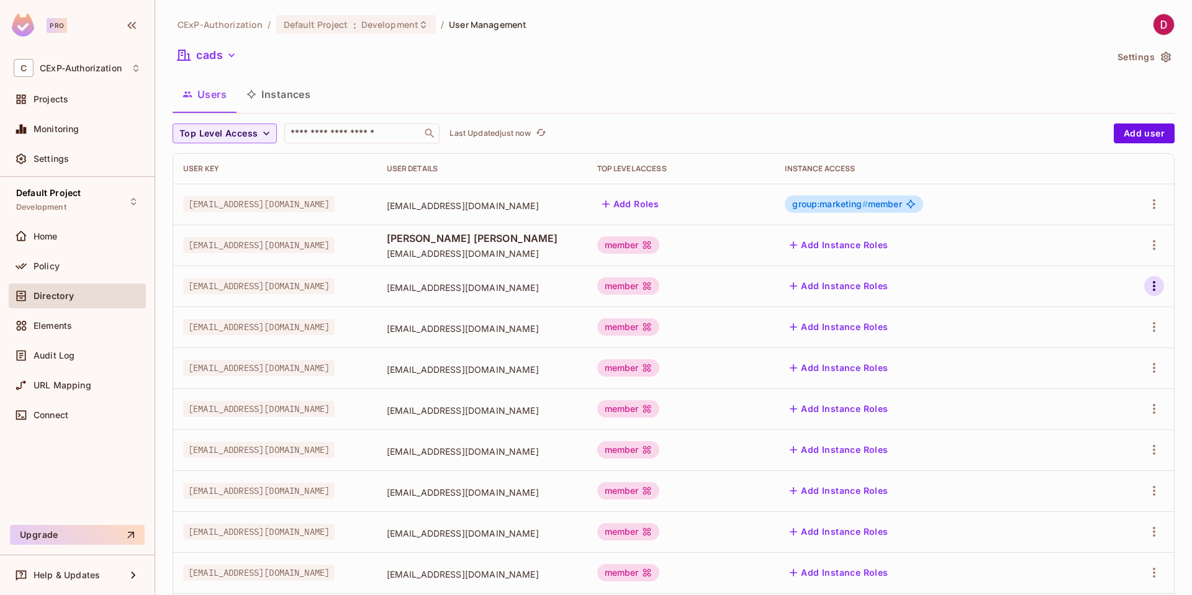
click at [1147, 287] on icon "button" at bounding box center [1154, 286] width 15 height 15
click at [1099, 316] on li "Edit" at bounding box center [1091, 314] width 110 height 27
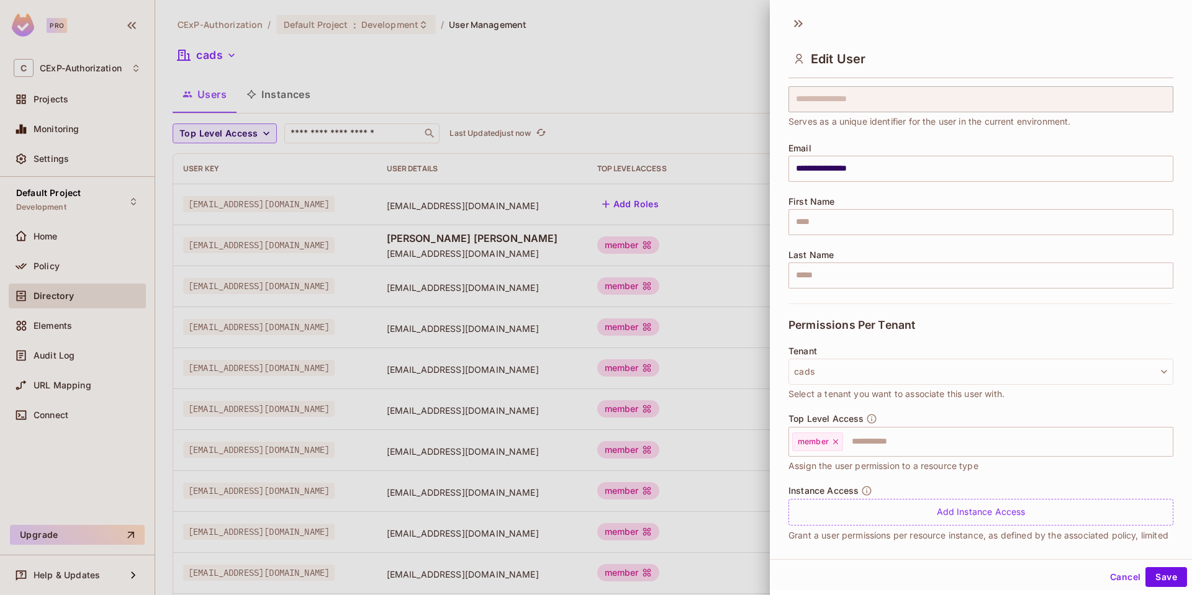
scroll to position [65, 0]
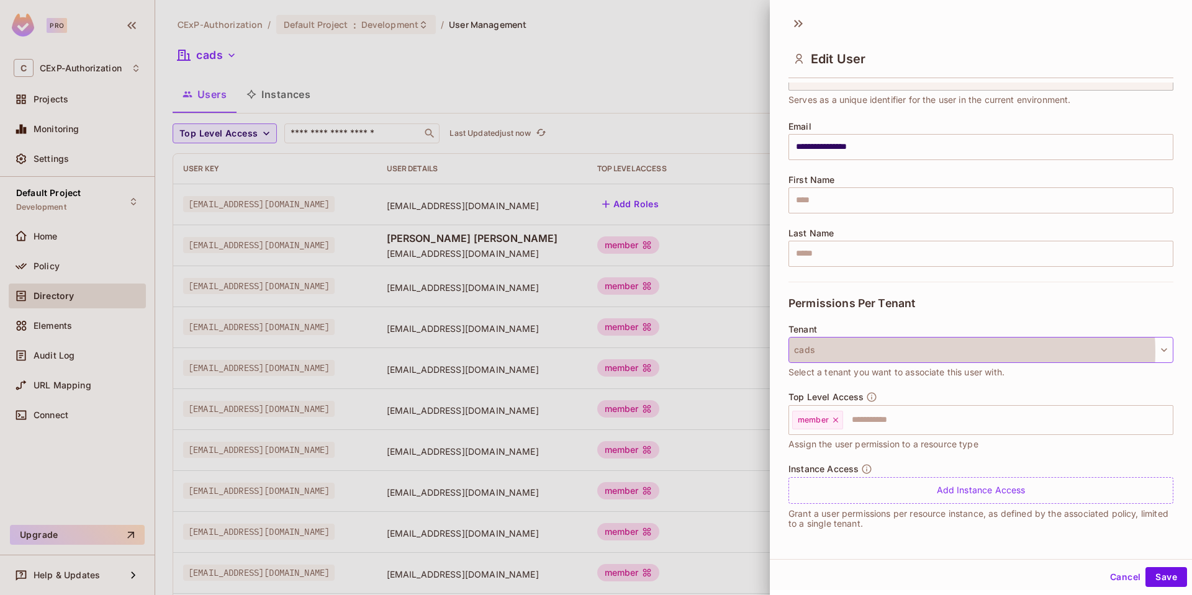
click at [953, 352] on button "cads" at bounding box center [980, 350] width 385 height 26
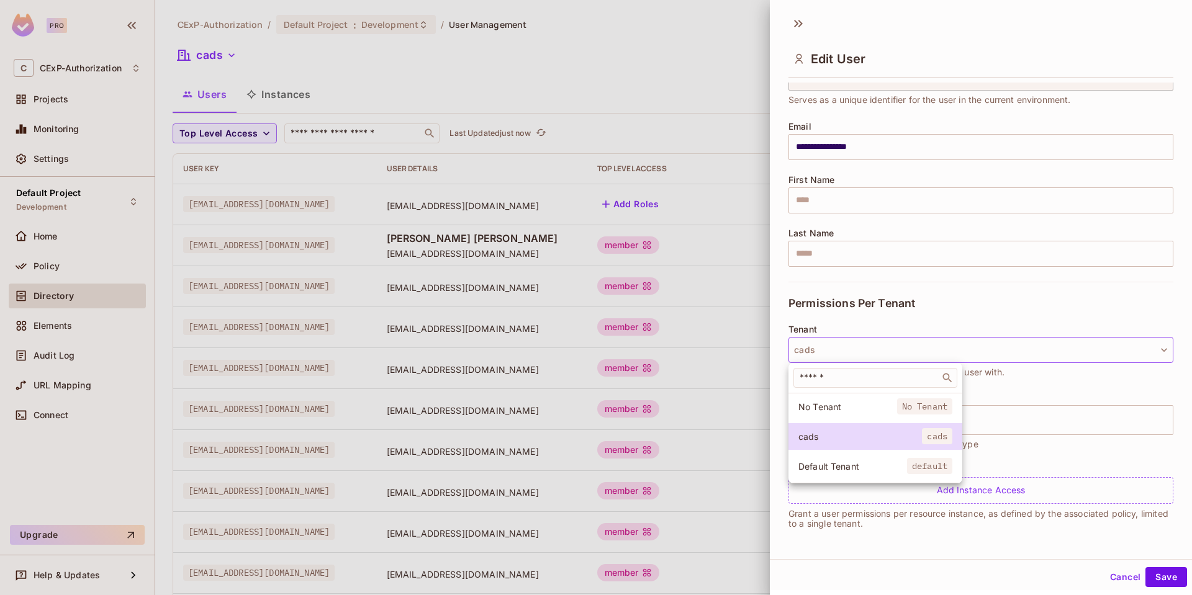
click at [978, 299] on div at bounding box center [596, 297] width 1192 height 595
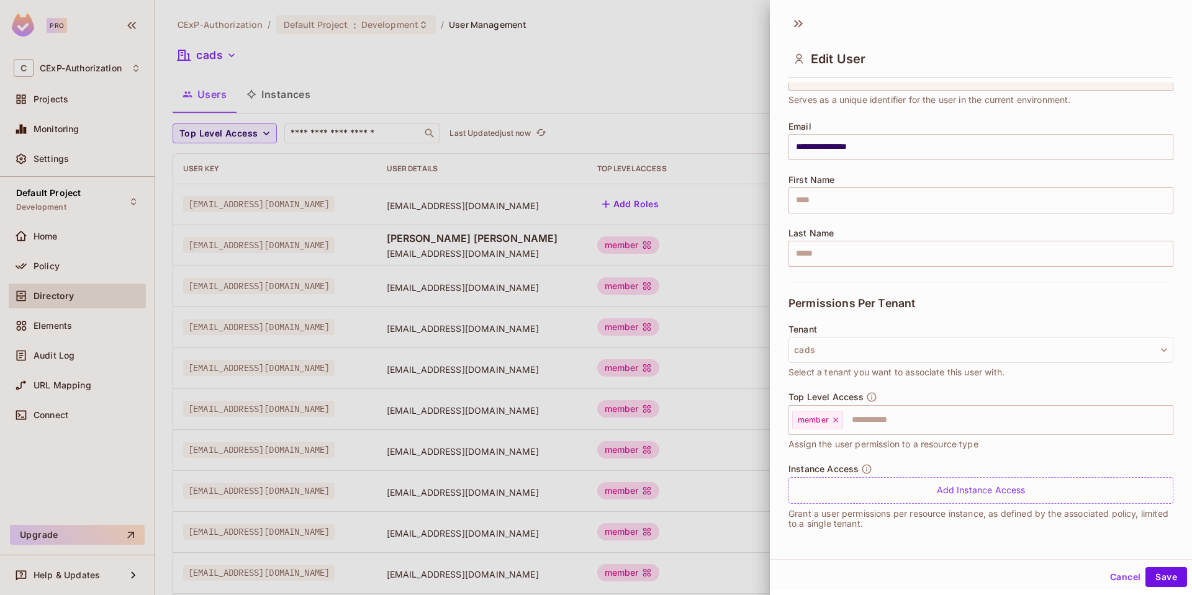
scroll to position [2, 0]
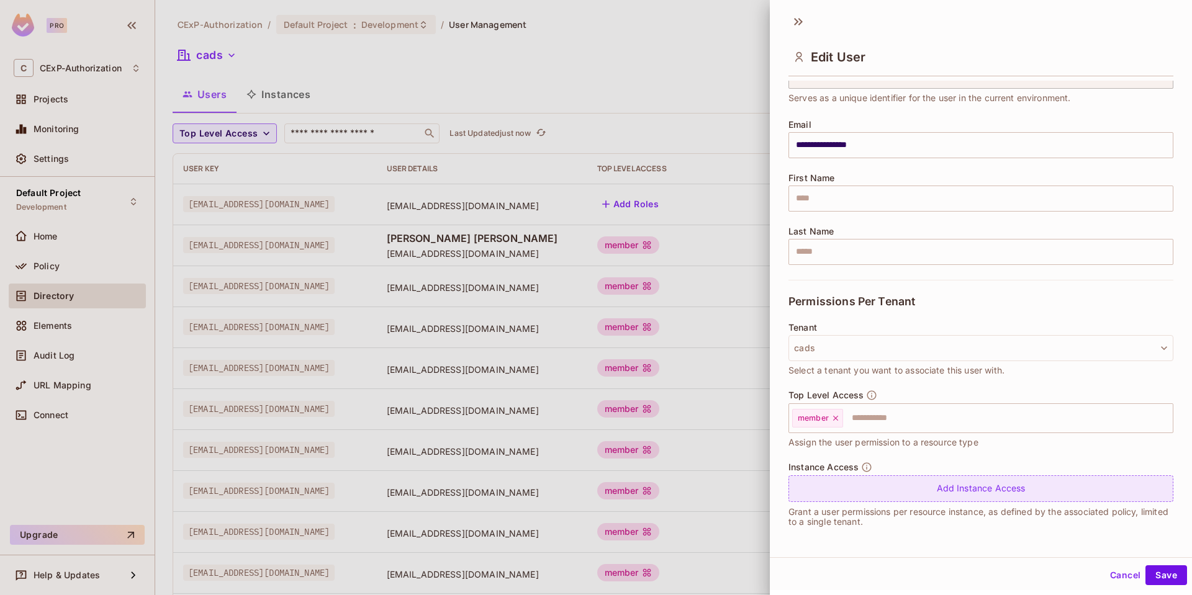
click at [976, 492] on div "Add Instance Access" at bounding box center [980, 488] width 385 height 27
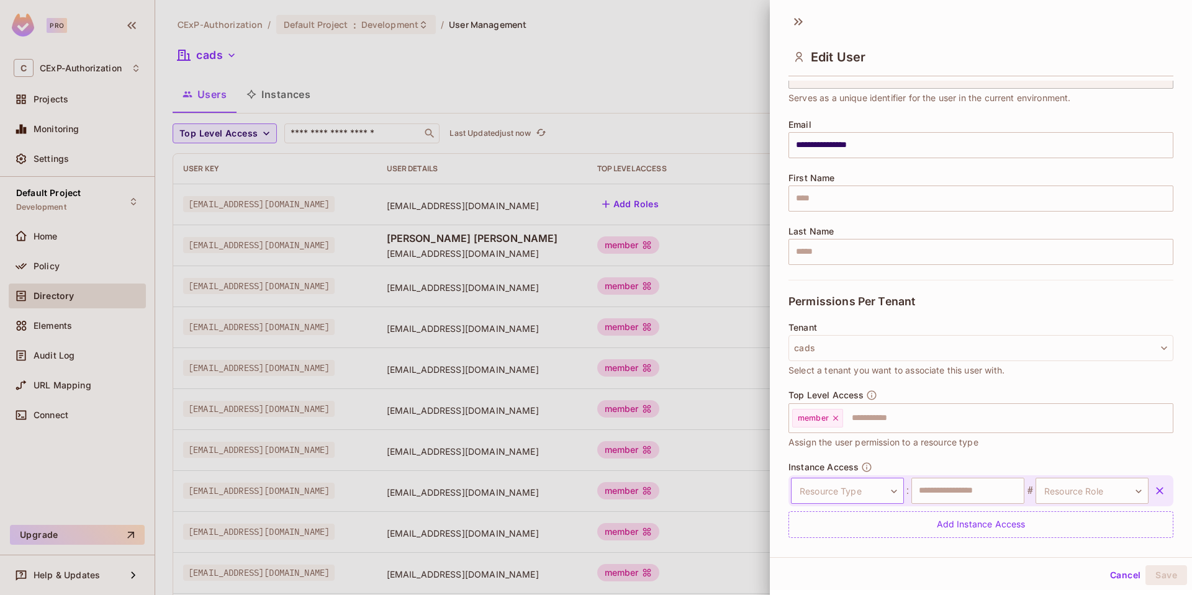
click at [878, 490] on body "Pro C CExP-Authorization Projects Monitoring Settings Default Project Developme…" at bounding box center [596, 297] width 1192 height 595
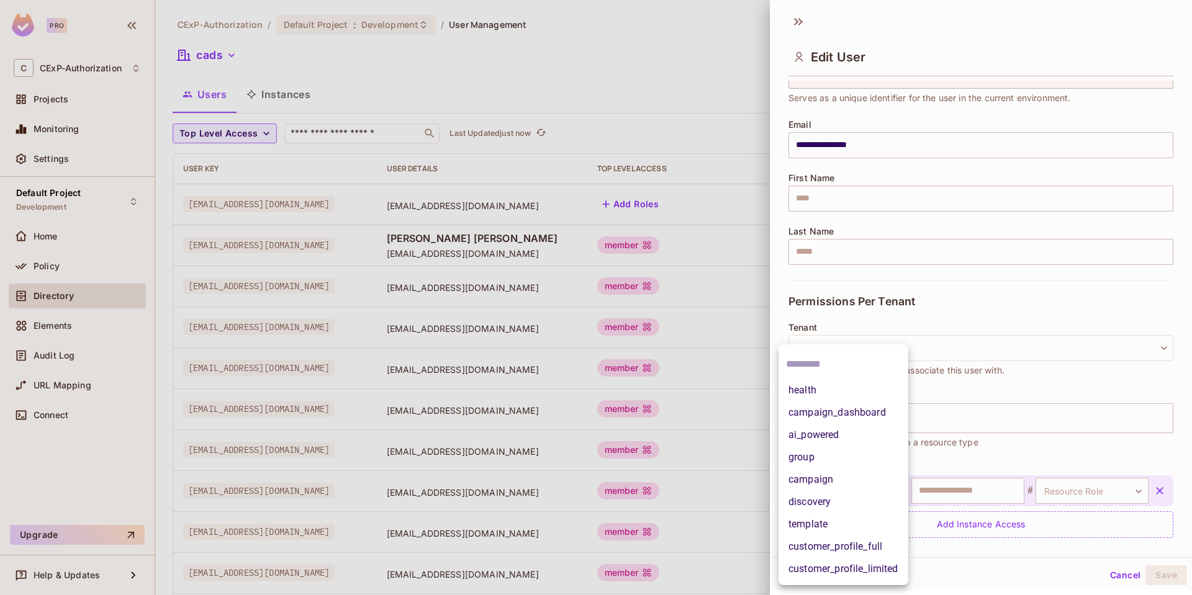
click at [1003, 564] on div at bounding box center [596, 297] width 1192 height 595
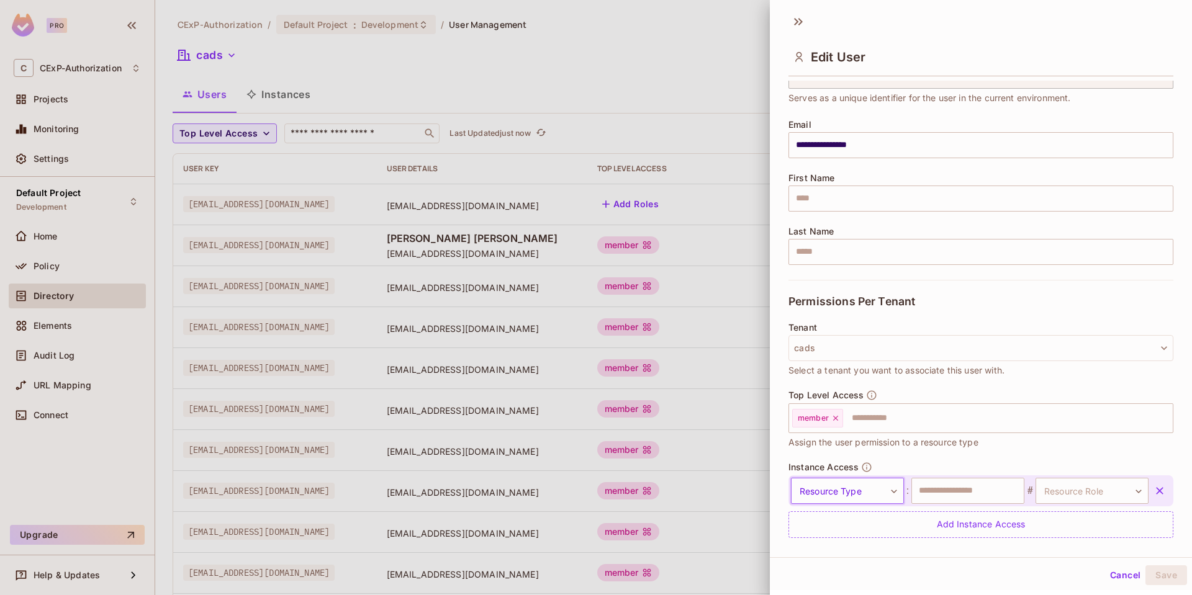
click at [877, 490] on body "Pro C CExP-Authorization Projects Monitoring Settings Default Project Developme…" at bounding box center [596, 297] width 1192 height 595
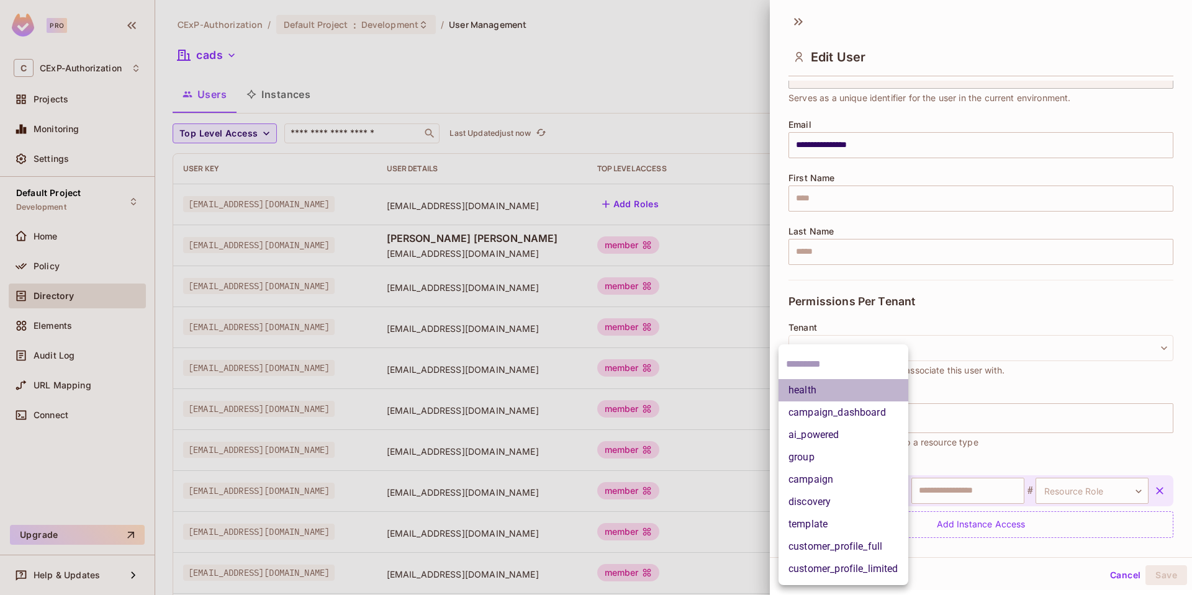
click at [820, 389] on li "health" at bounding box center [843, 390] width 130 height 22
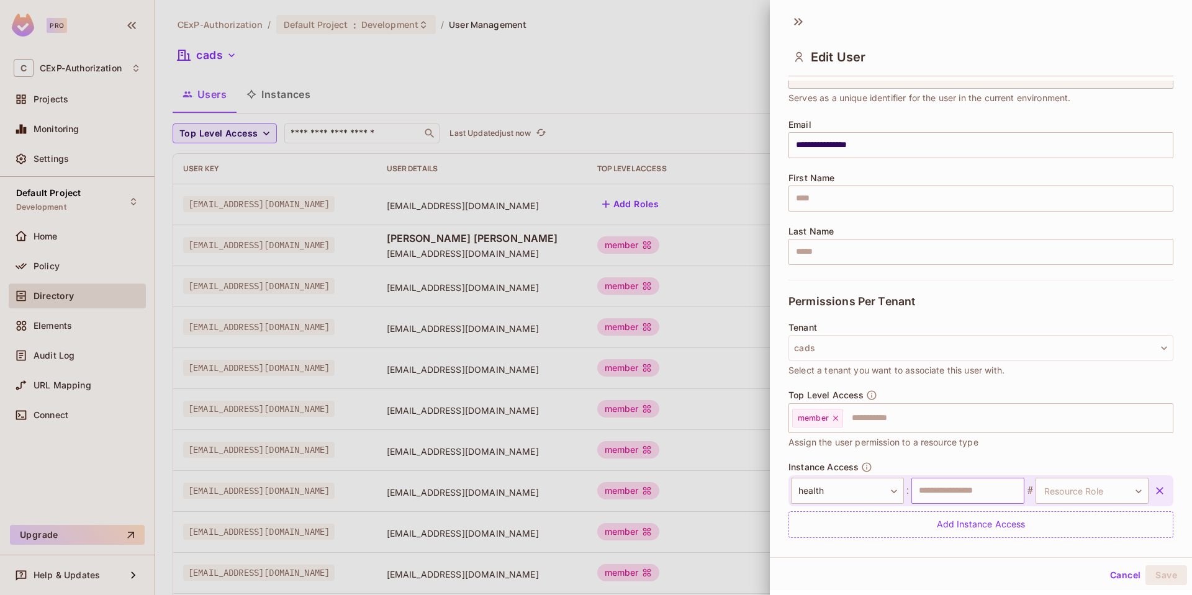
click at [952, 489] on input "text" at bounding box center [967, 491] width 113 height 26
click at [993, 486] on input "text" at bounding box center [967, 491] width 113 height 26
click at [1111, 495] on body "Pro C CExP-Authorization Projects Monitoring Settings Default Project Developme…" at bounding box center [596, 297] width 1192 height 595
click at [1052, 551] on li "viewer" at bounding box center [1069, 550] width 114 height 22
type input "******"
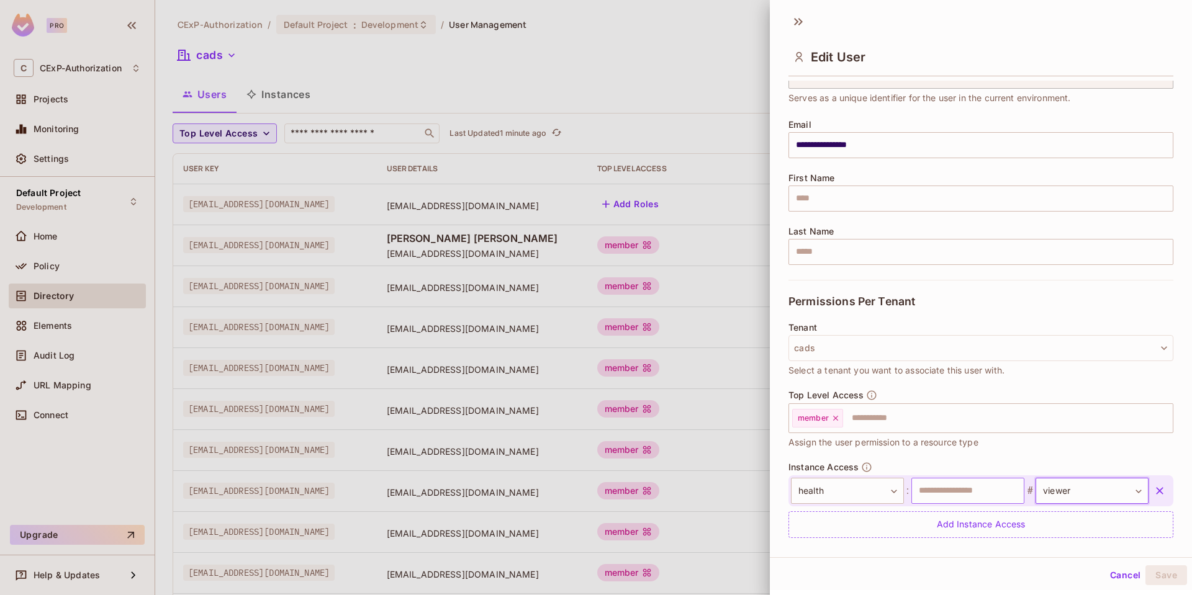
click at [982, 492] on input "text" at bounding box center [967, 491] width 113 height 26
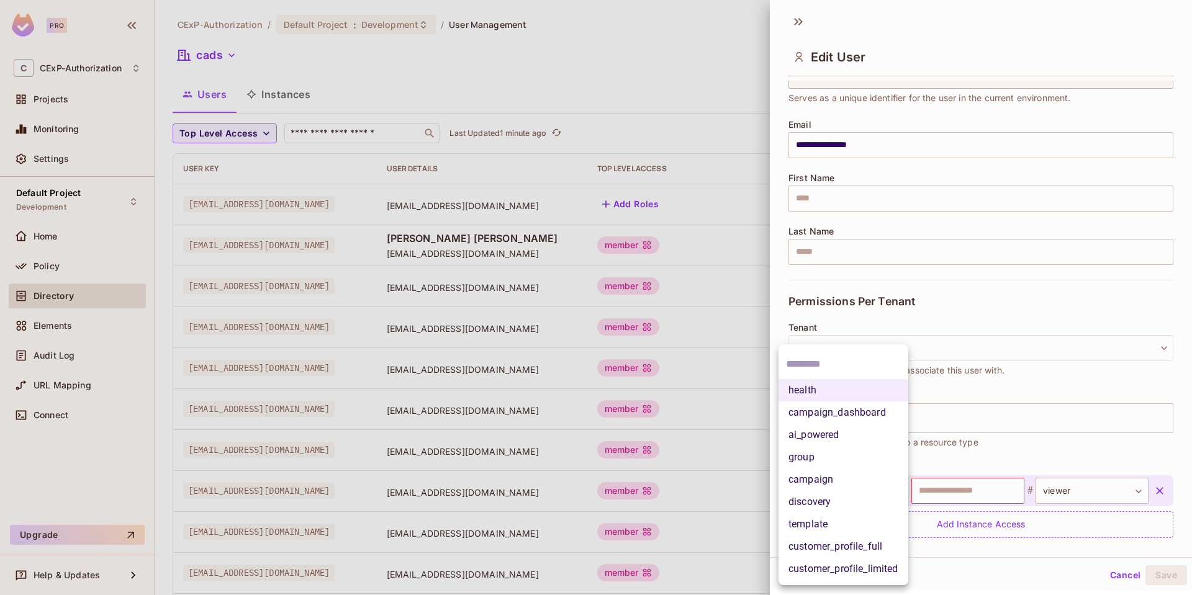
click at [880, 491] on body "Pro C CExP-Authorization Projects Monitoring Settings Default Project Developme…" at bounding box center [596, 297] width 1192 height 595
click at [809, 410] on li "campaign_dashboard" at bounding box center [843, 413] width 130 height 22
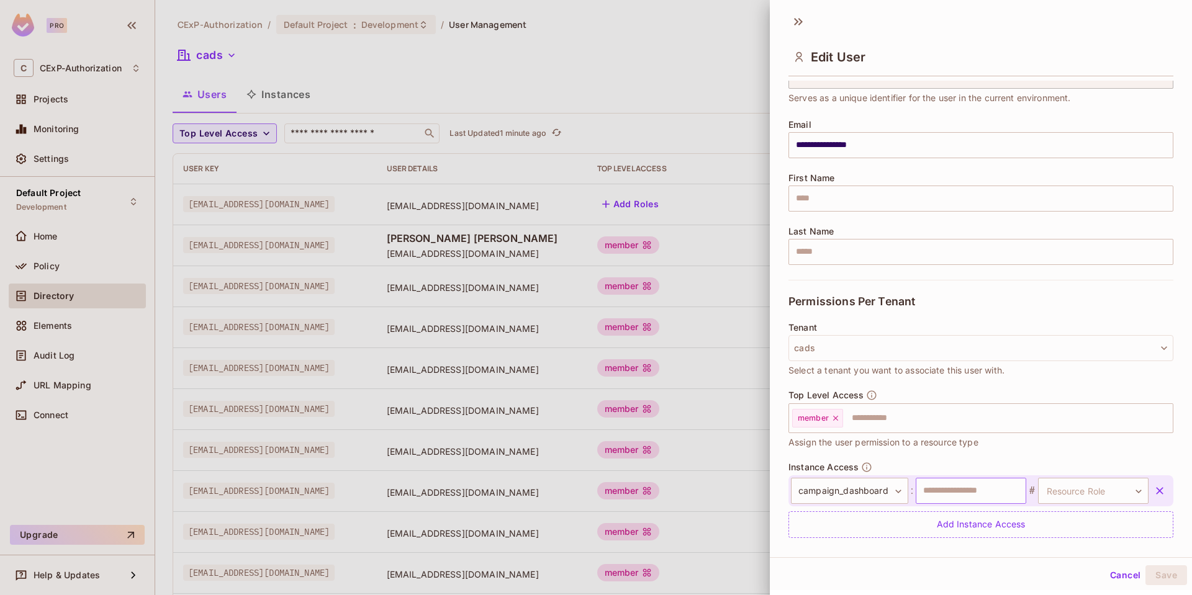
click at [982, 493] on input "text" at bounding box center [971, 491] width 111 height 26
click at [1153, 487] on icon "button" at bounding box center [1159, 491] width 12 height 12
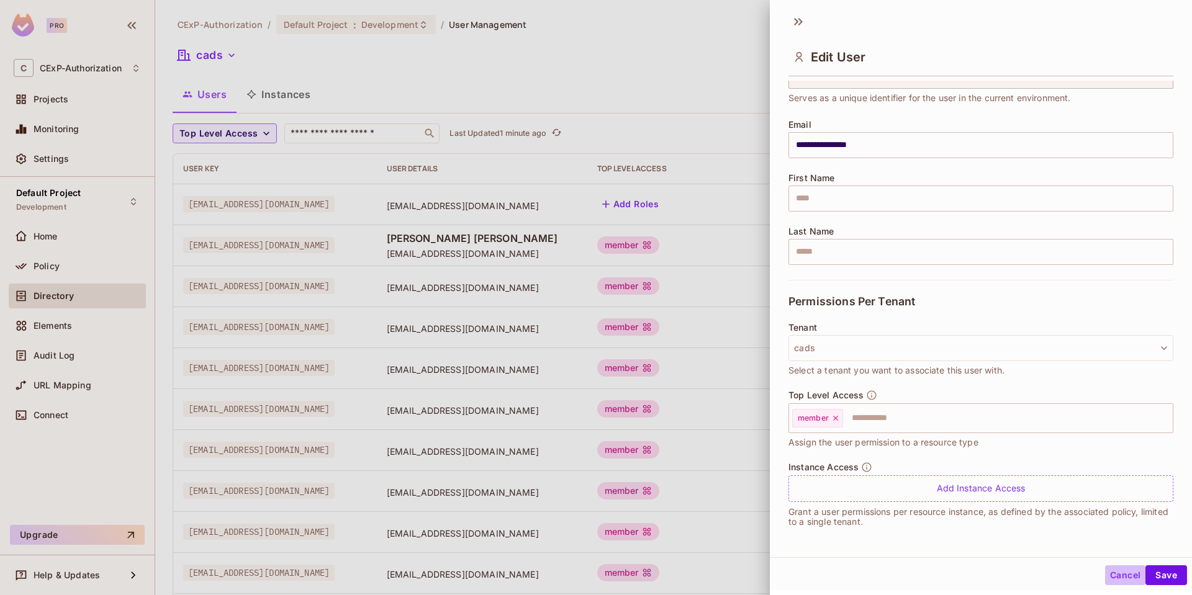
click at [1120, 578] on button "Cancel" at bounding box center [1125, 575] width 40 height 20
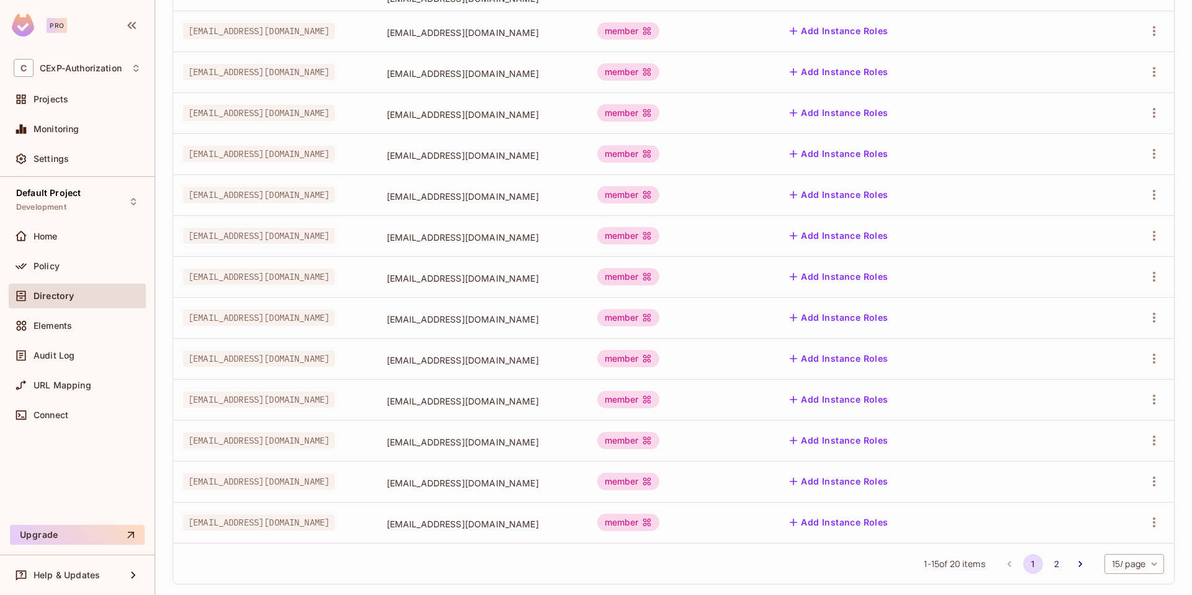
scroll to position [272, 0]
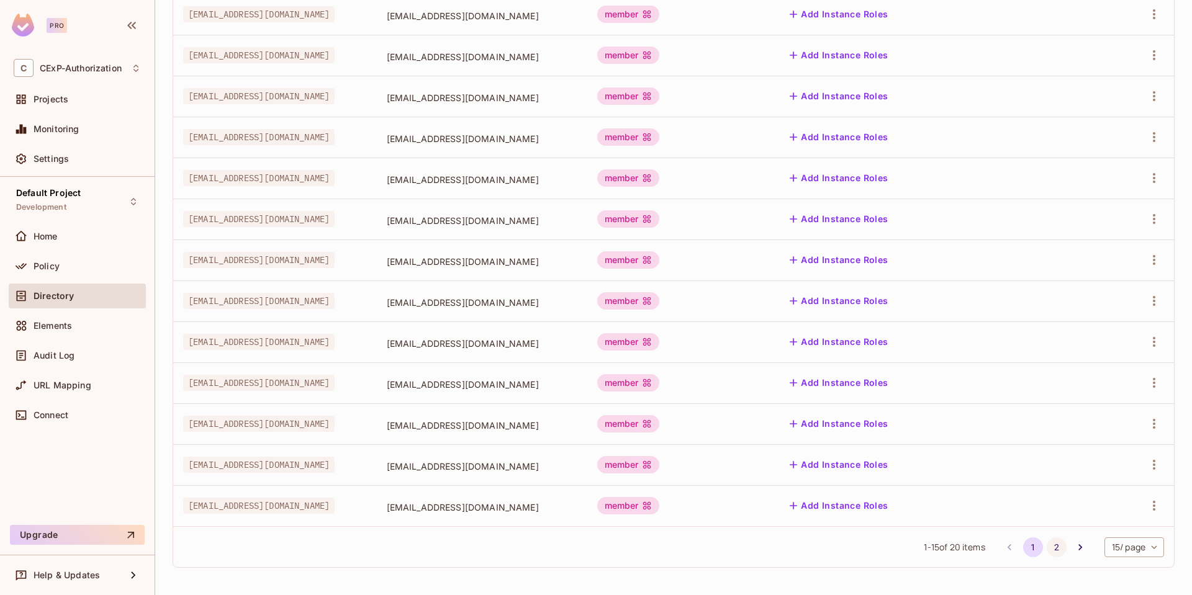
click at [1048, 549] on button "2" at bounding box center [1057, 548] width 20 height 20
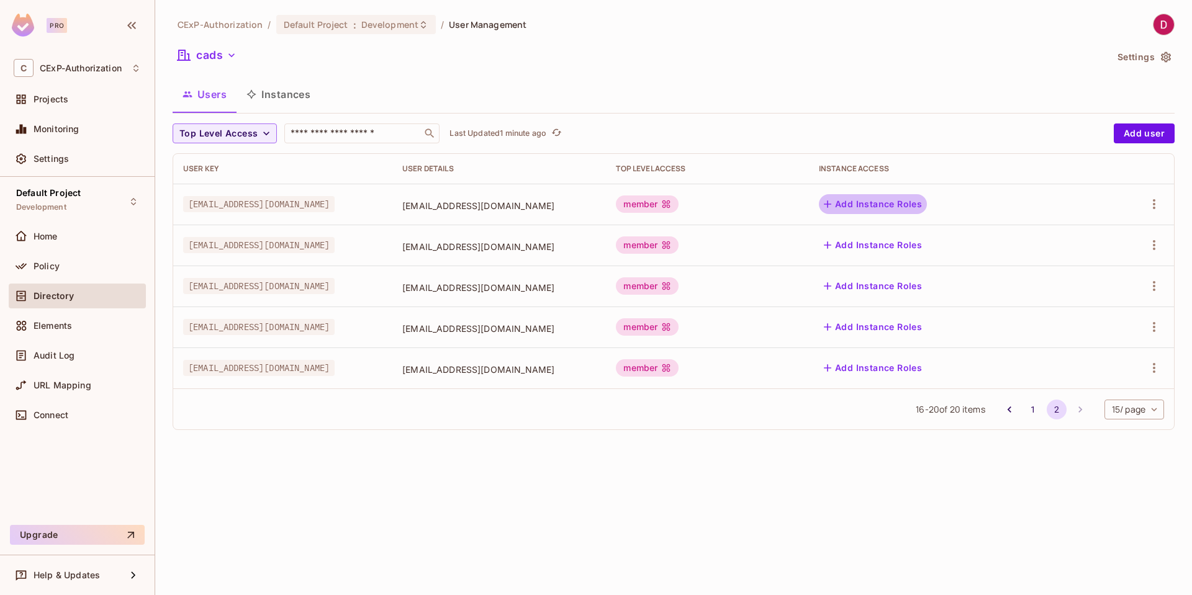
click at [901, 205] on button "Add Instance Roles" at bounding box center [873, 204] width 108 height 20
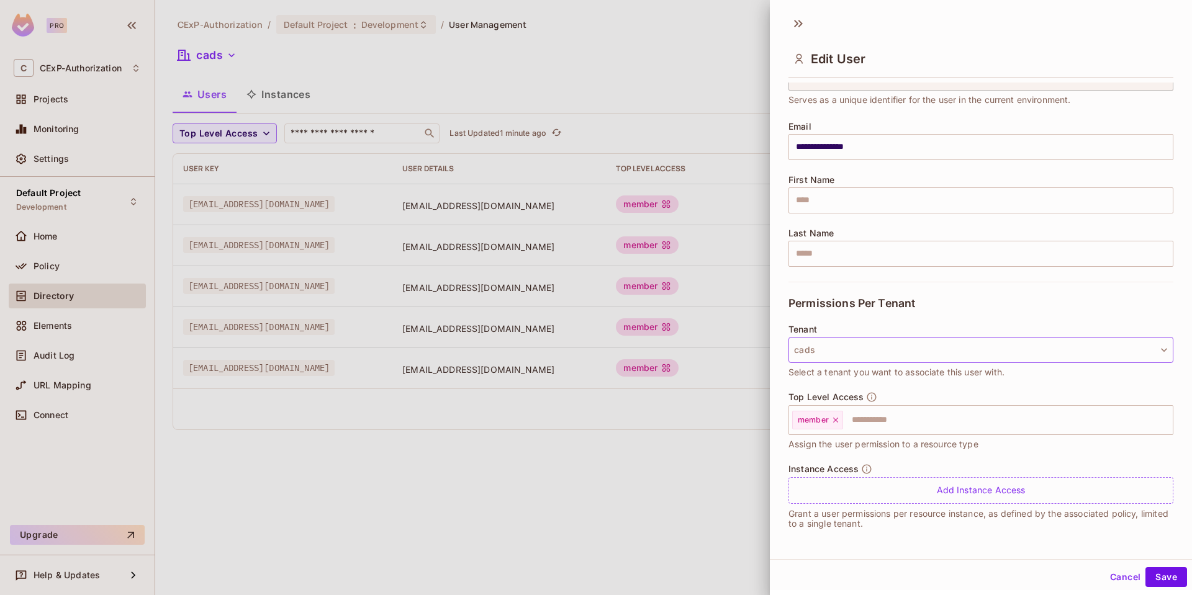
scroll to position [2, 0]
click at [1118, 574] on button "Cancel" at bounding box center [1125, 575] width 40 height 20
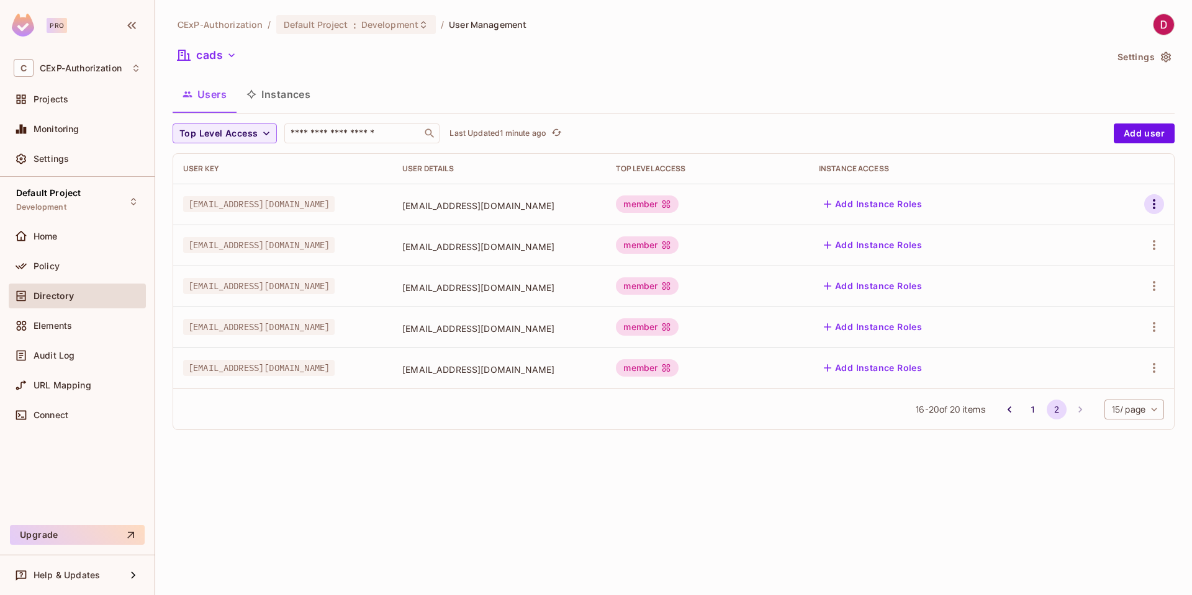
click at [1152, 202] on icon "button" at bounding box center [1154, 204] width 15 height 15
click at [1098, 228] on span "Edit" at bounding box center [1088, 233] width 24 height 20
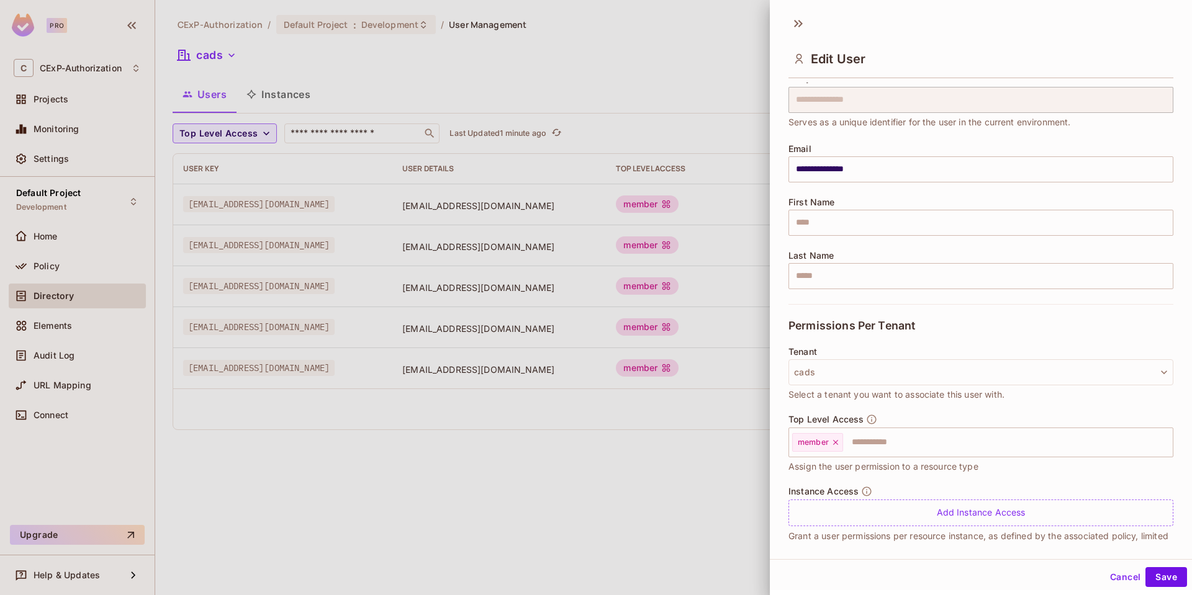
scroll to position [65, 0]
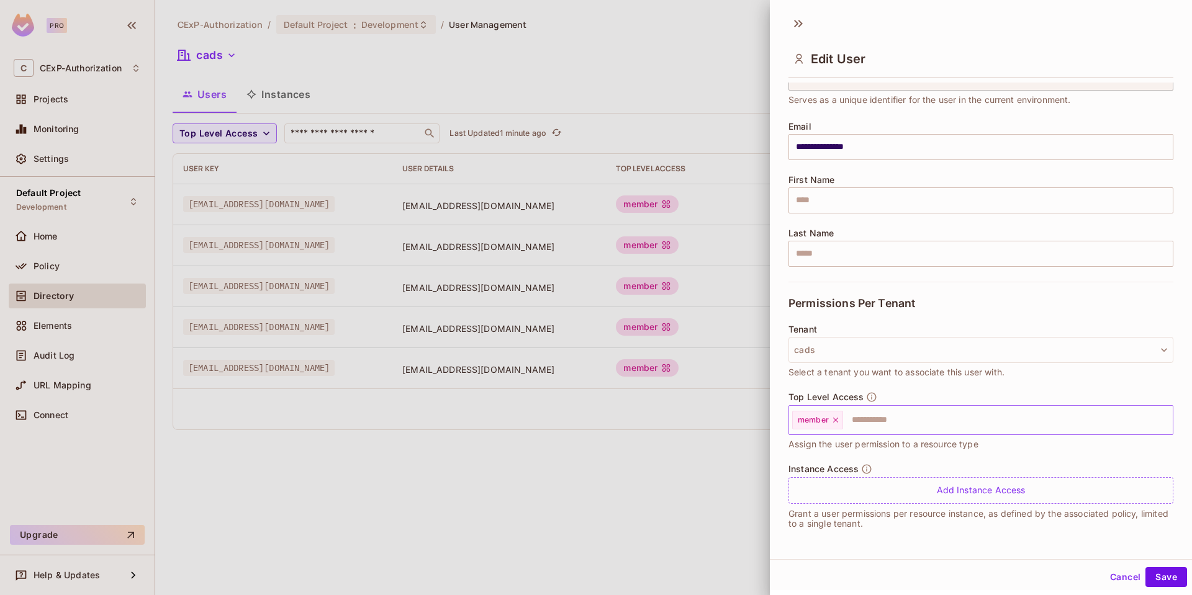
click at [880, 420] on input "text" at bounding box center [996, 420] width 305 height 25
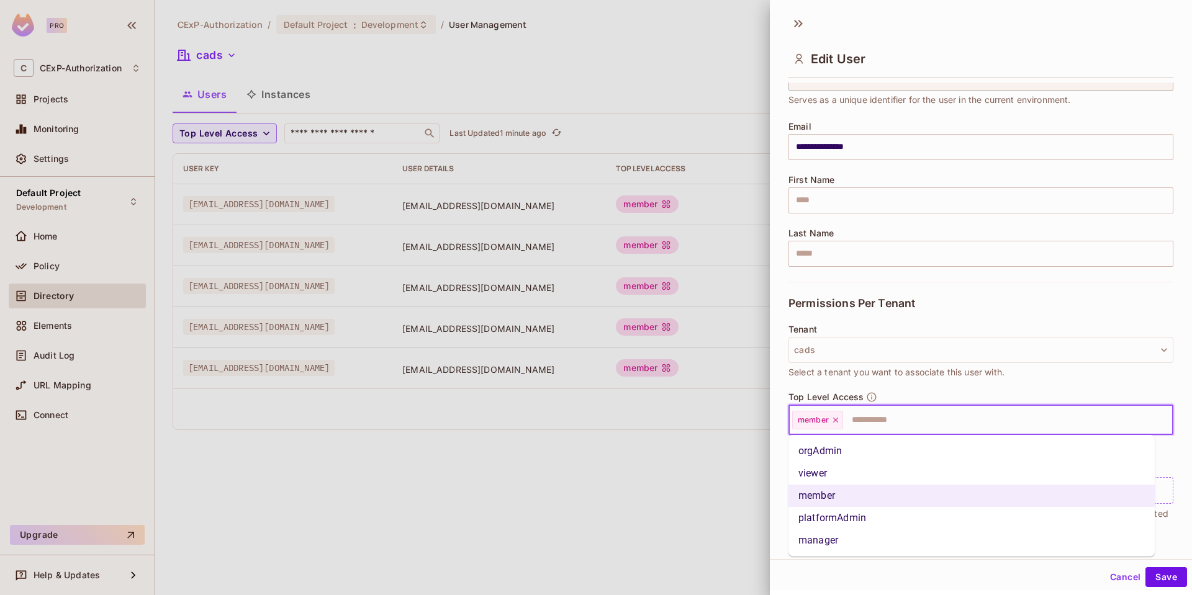
click at [850, 520] on li "platformAdmin" at bounding box center [971, 518] width 366 height 22
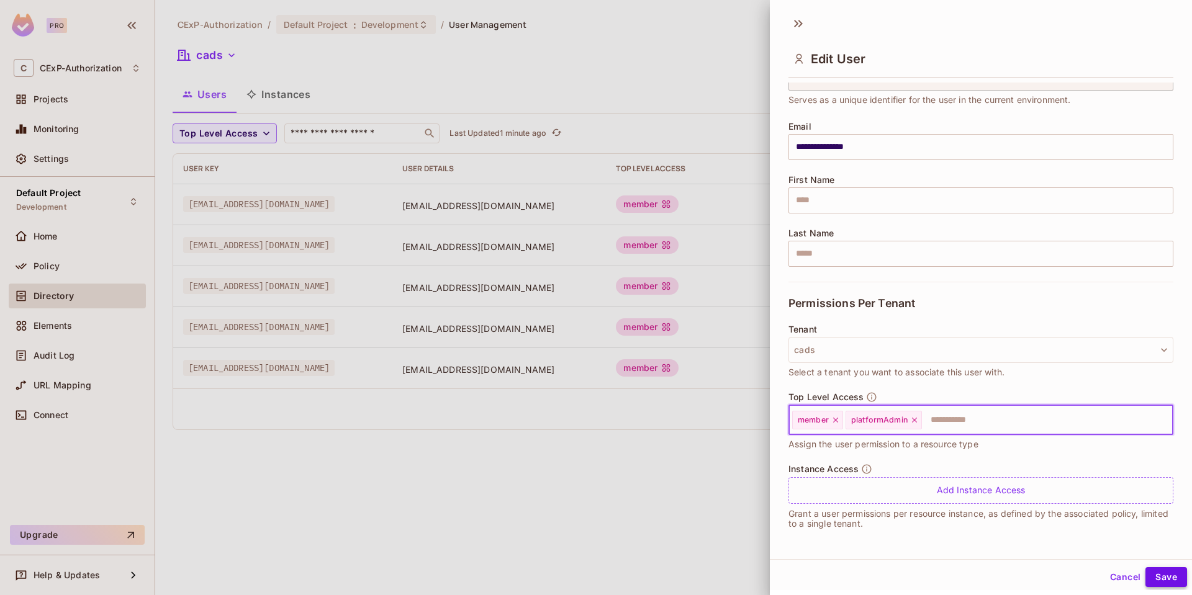
click at [1153, 579] on button "Save" at bounding box center [1166, 577] width 42 height 20
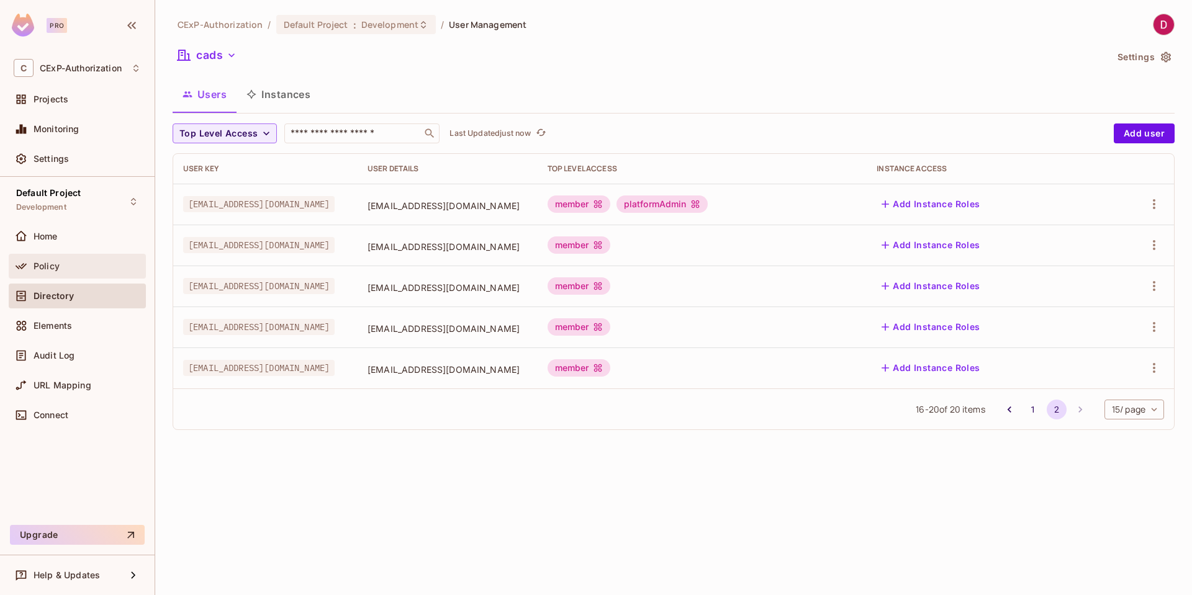
click at [99, 264] on div "Policy" at bounding box center [87, 266] width 107 height 10
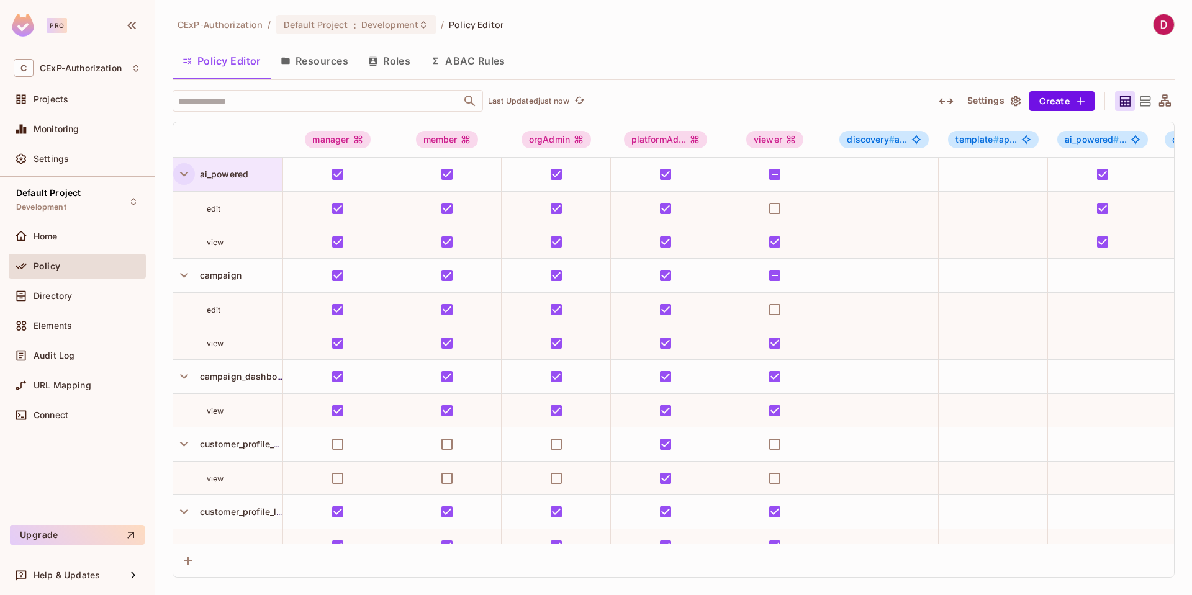
click at [184, 170] on icon "button" at bounding box center [184, 174] width 17 height 17
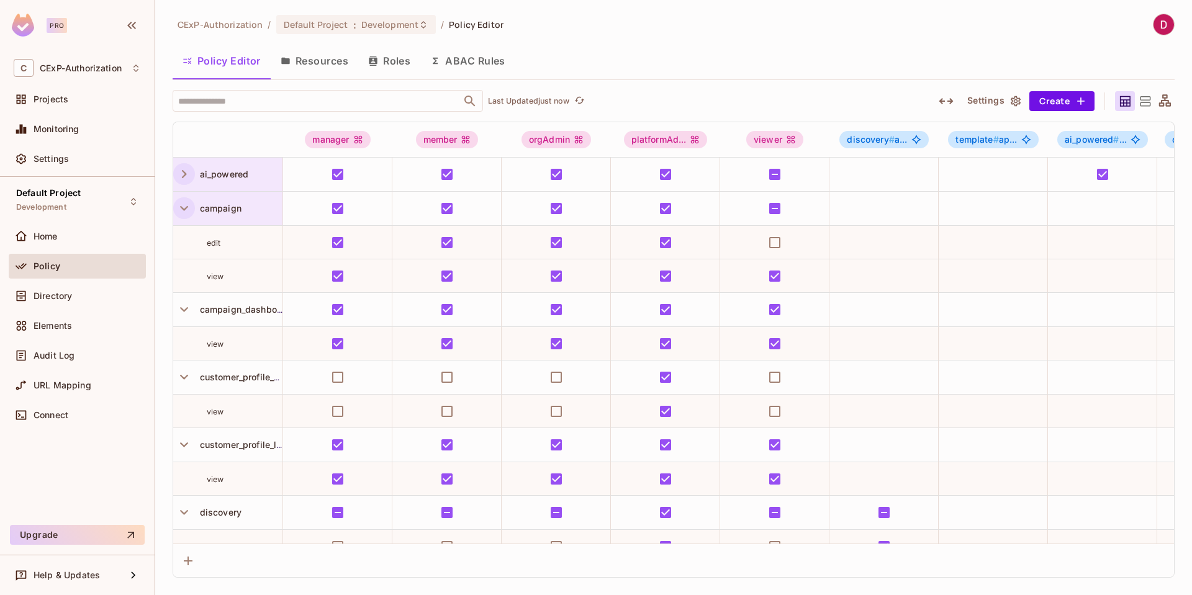
click at [182, 202] on icon "button" at bounding box center [184, 208] width 17 height 17
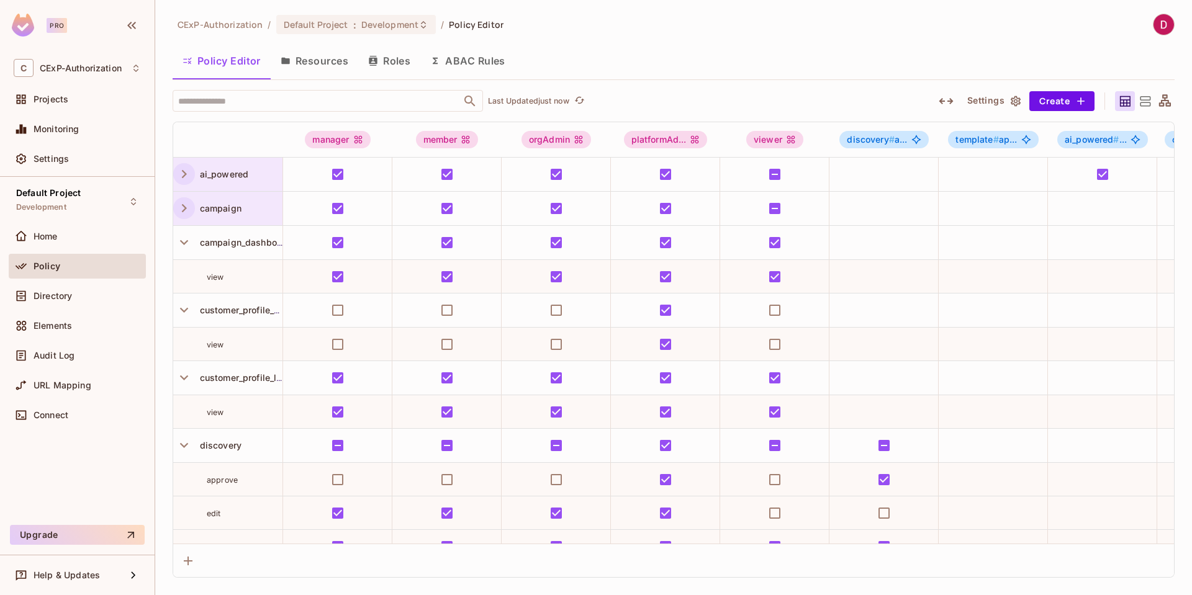
click at [297, 60] on button "Resources" at bounding box center [315, 60] width 88 height 31
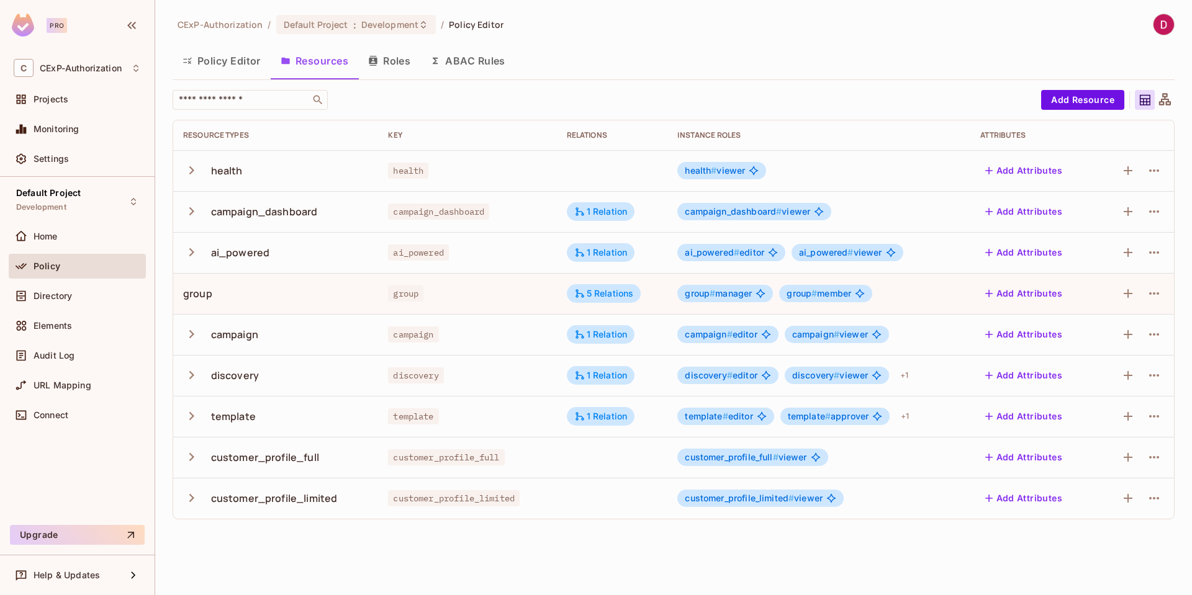
click at [246, 63] on button "Policy Editor" at bounding box center [222, 60] width 98 height 31
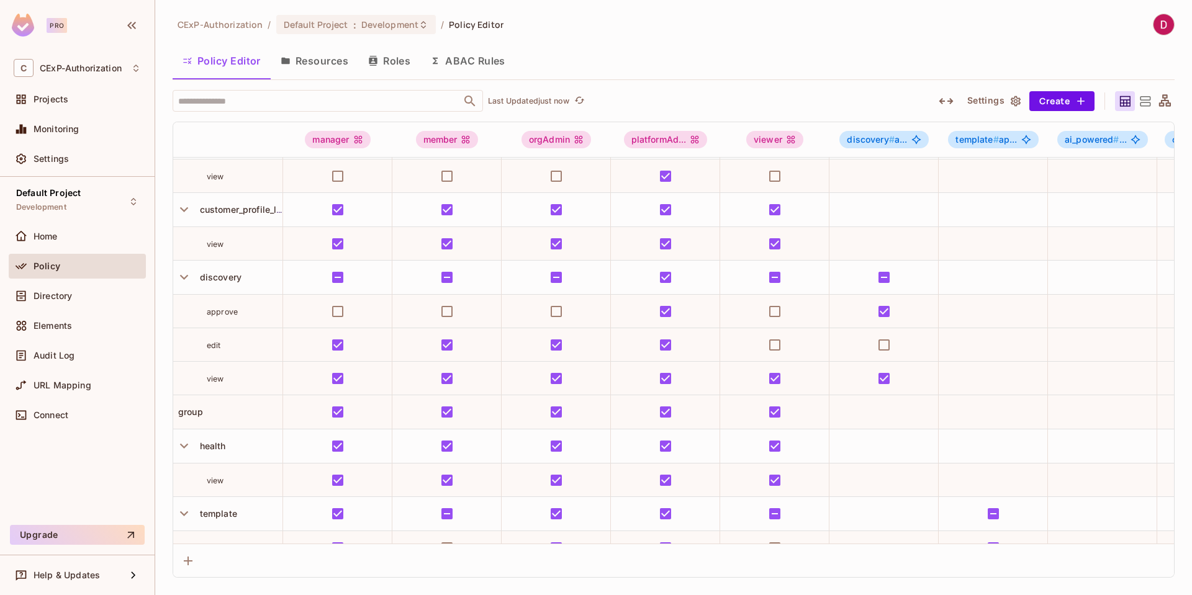
scroll to position [102, 0]
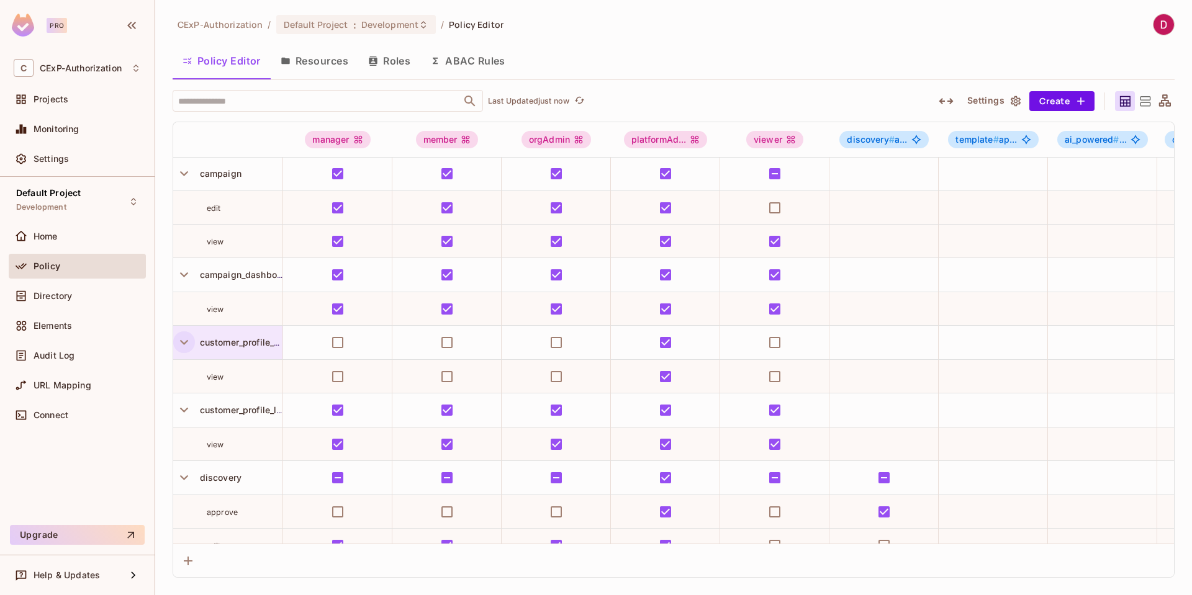
click at [181, 343] on icon "button" at bounding box center [184, 342] width 17 height 17
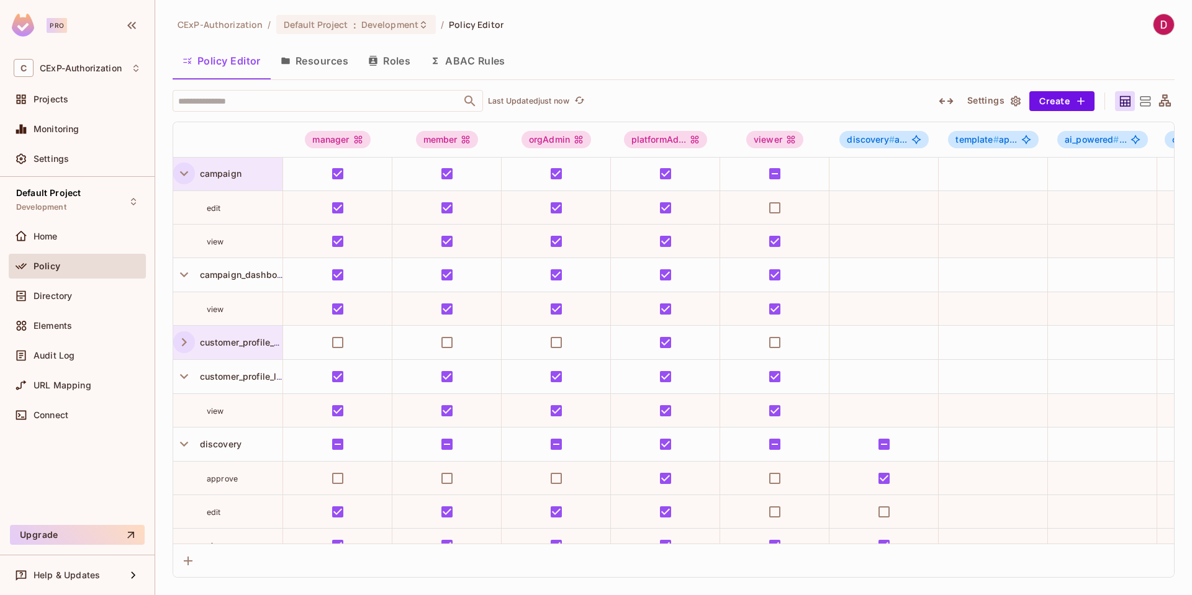
click at [184, 177] on icon "button" at bounding box center [184, 173] width 17 height 17
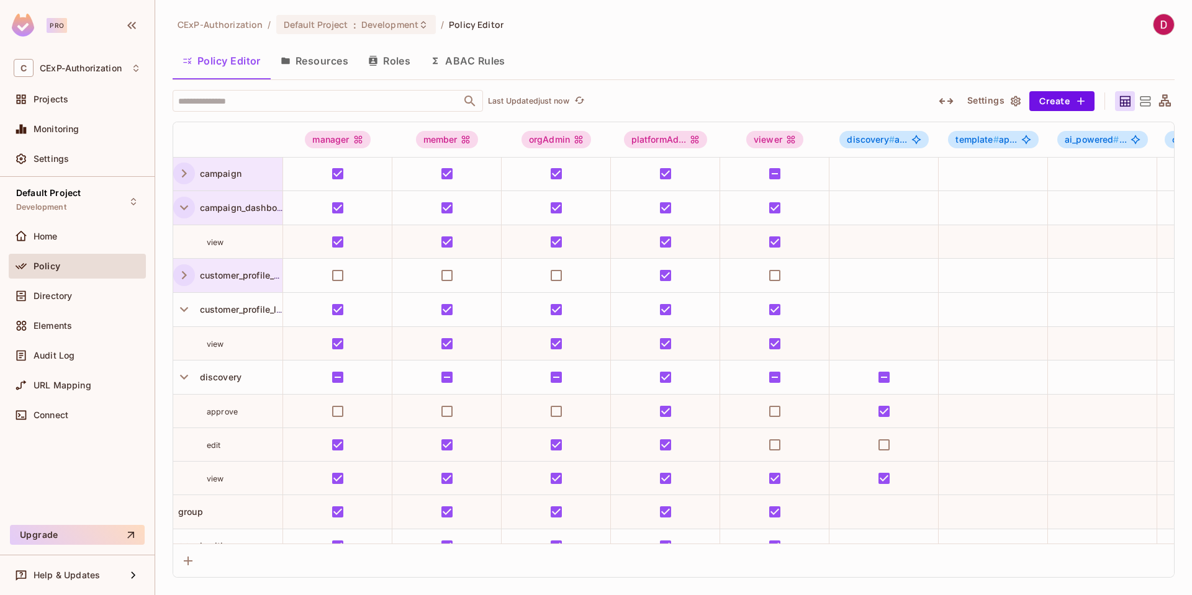
click at [179, 212] on icon "button" at bounding box center [184, 207] width 17 height 17
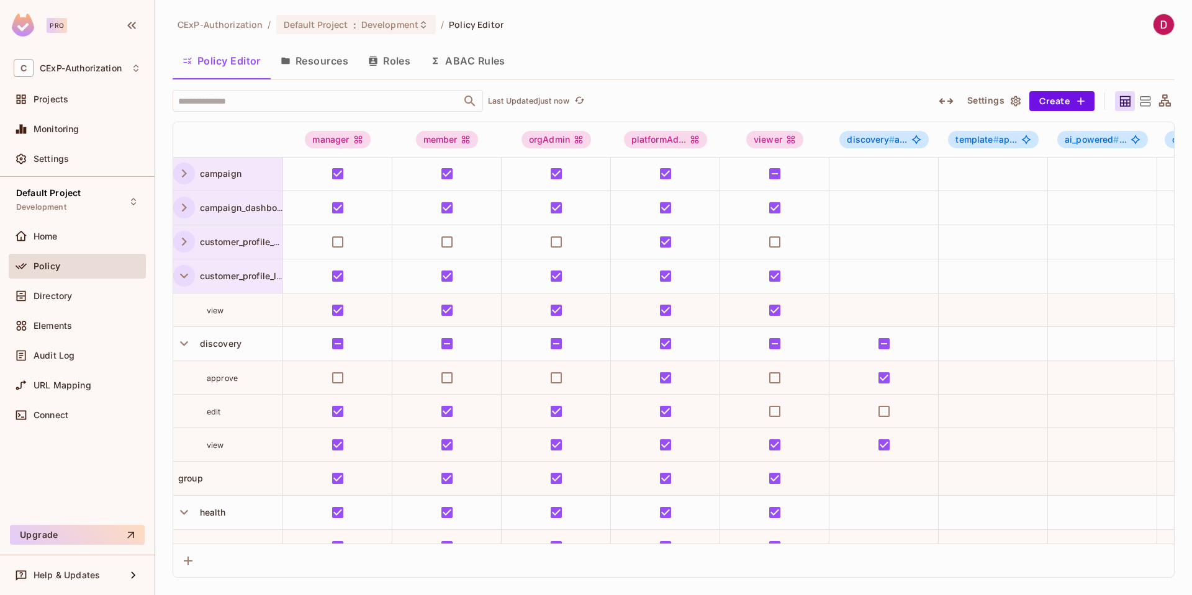
click at [183, 281] on icon "button" at bounding box center [184, 276] width 17 height 17
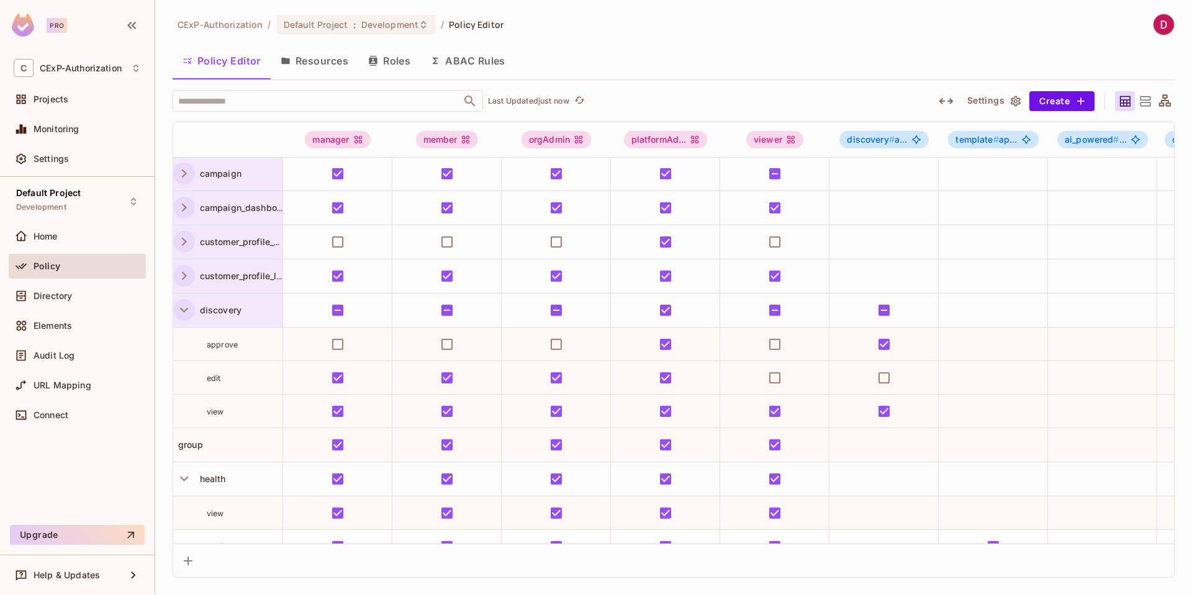
click at [183, 310] on icon "button" at bounding box center [184, 310] width 17 height 17
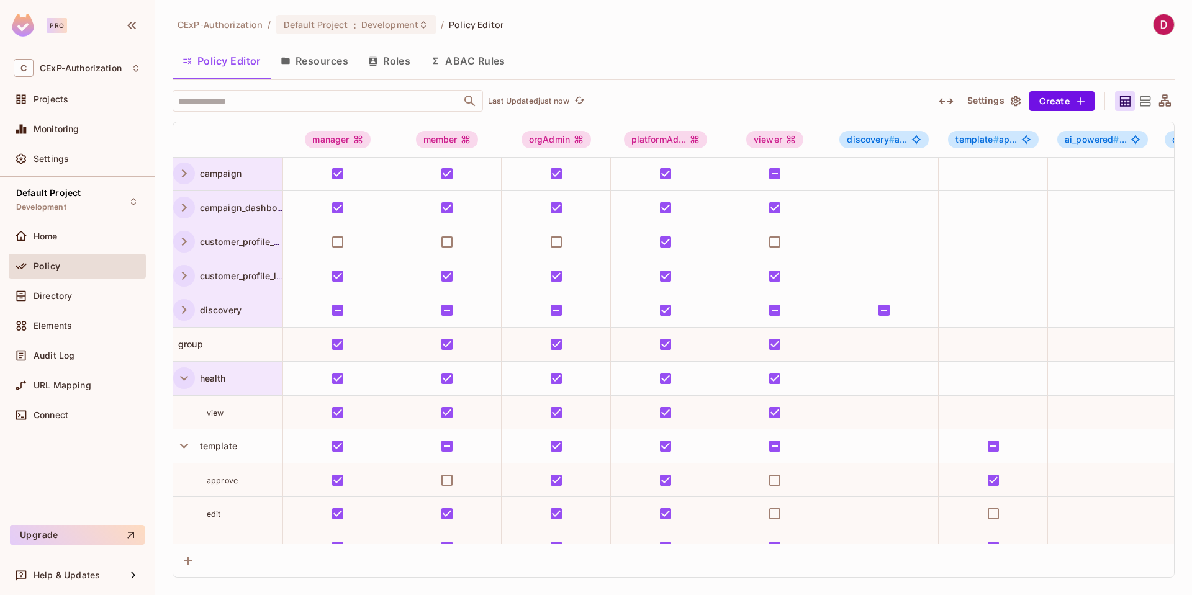
click at [176, 375] on icon "button" at bounding box center [184, 378] width 17 height 17
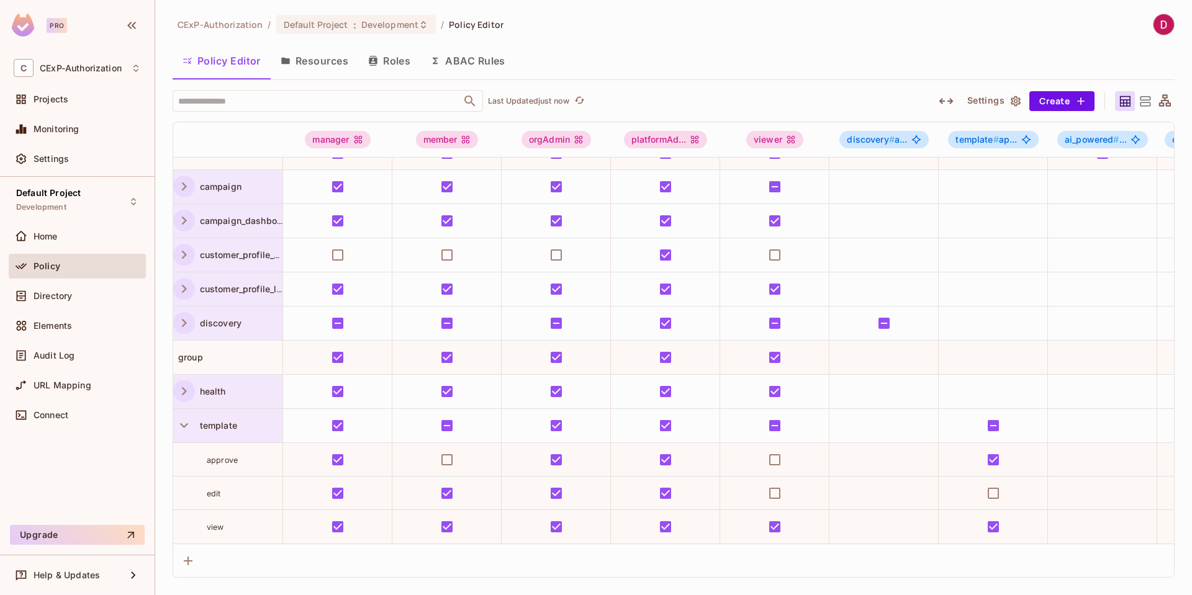
scroll to position [98, 0]
click at [184, 423] on icon "button" at bounding box center [184, 425] width 8 height 5
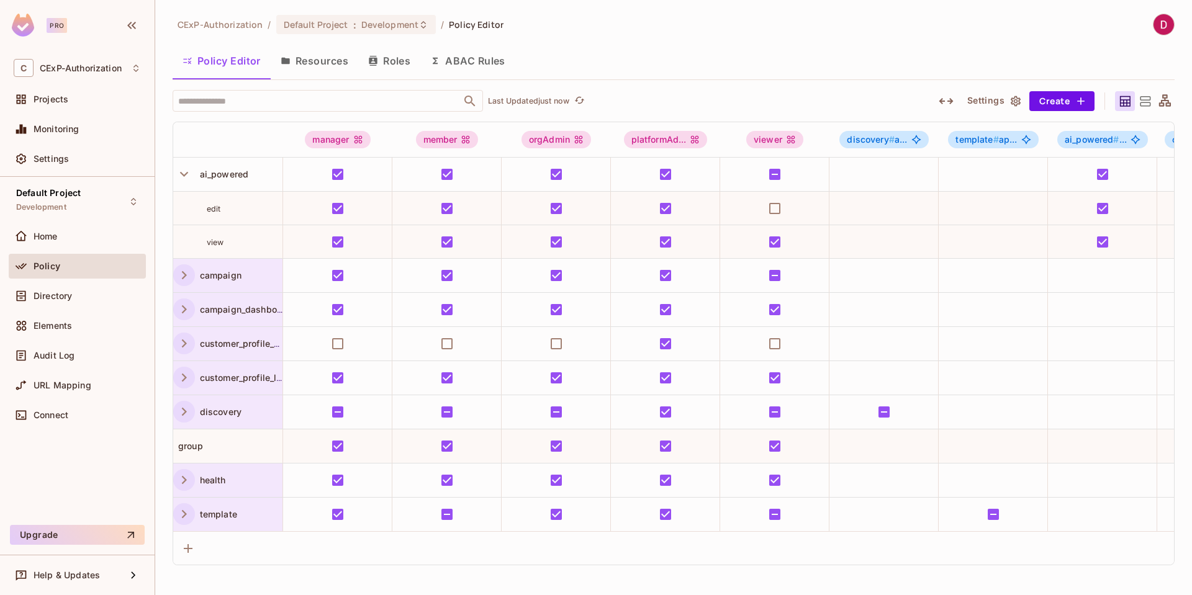
scroll to position [0, 0]
click at [312, 57] on button "Resources" at bounding box center [315, 60] width 88 height 31
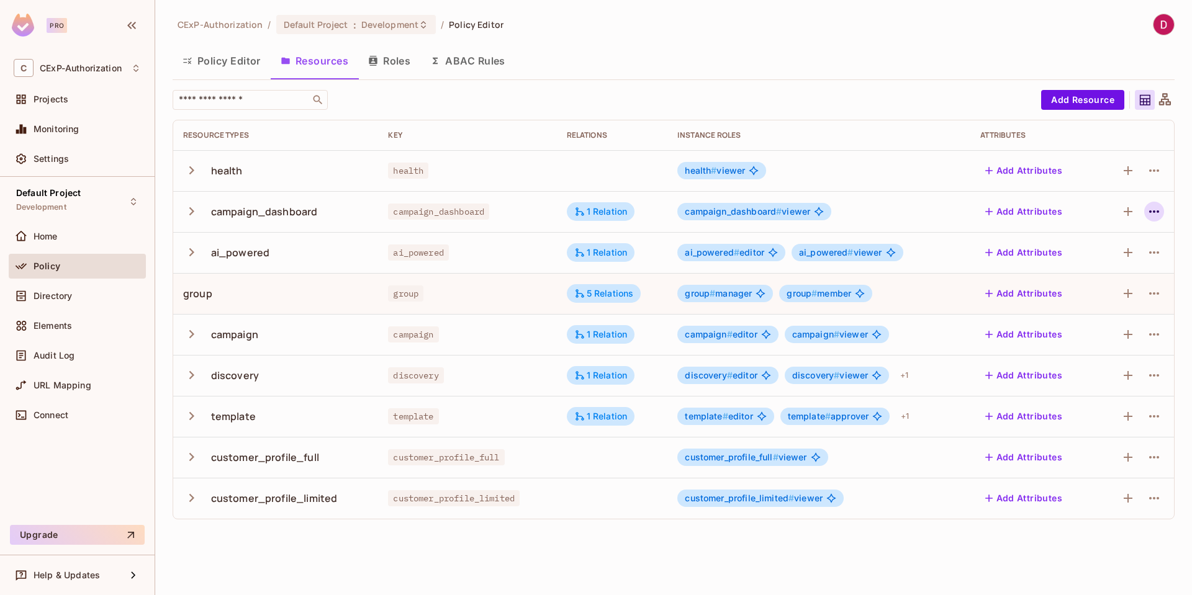
click at [1155, 212] on icon "button" at bounding box center [1154, 211] width 15 height 15
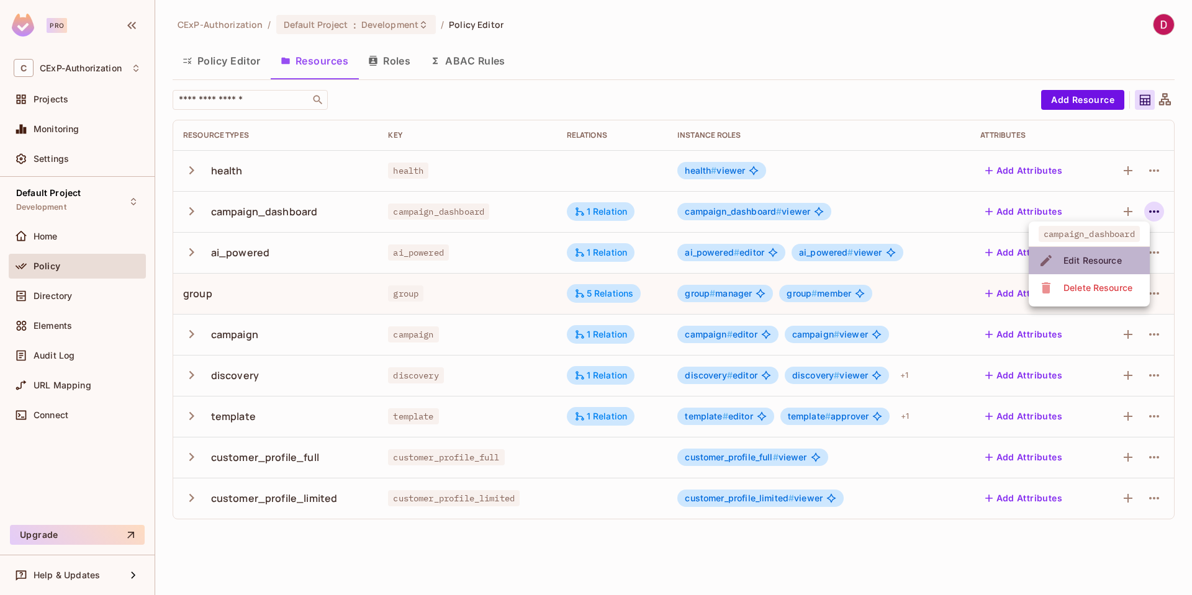
click at [1071, 263] on div "Edit Resource" at bounding box center [1092, 261] width 58 height 12
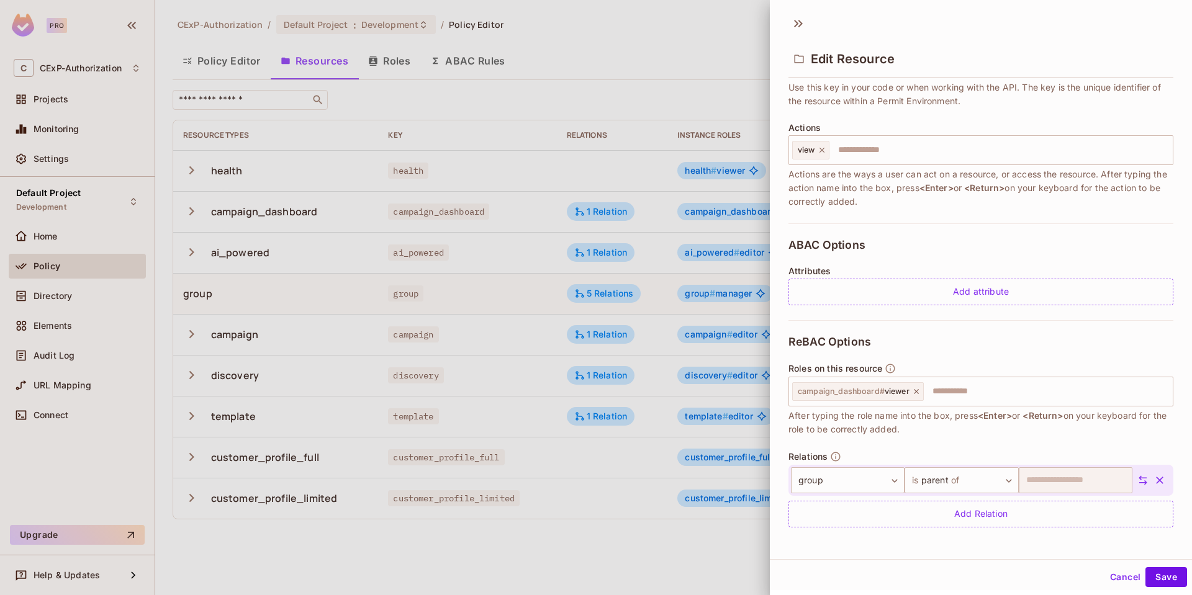
scroll to position [124, 0]
click at [1153, 479] on icon "button" at bounding box center [1159, 479] width 12 height 12
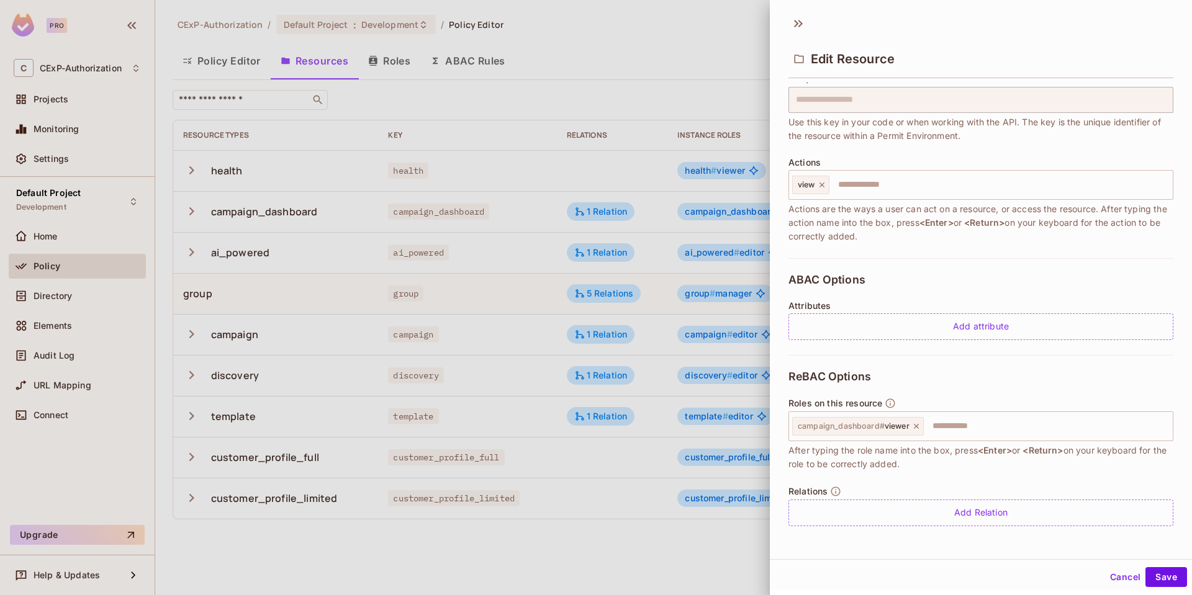
scroll to position [2, 0]
click at [1105, 572] on button "Cancel" at bounding box center [1125, 575] width 40 height 20
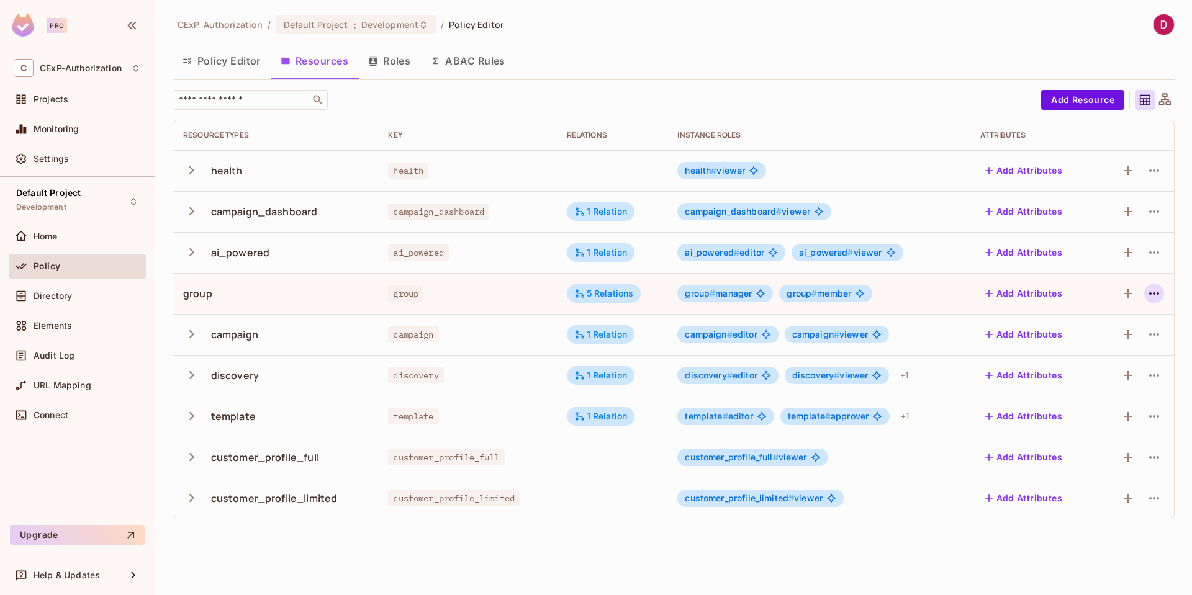
click at [1158, 294] on icon "button" at bounding box center [1154, 293] width 10 height 2
click at [1114, 343] on div "Edit Resource" at bounding box center [1100, 342] width 58 height 12
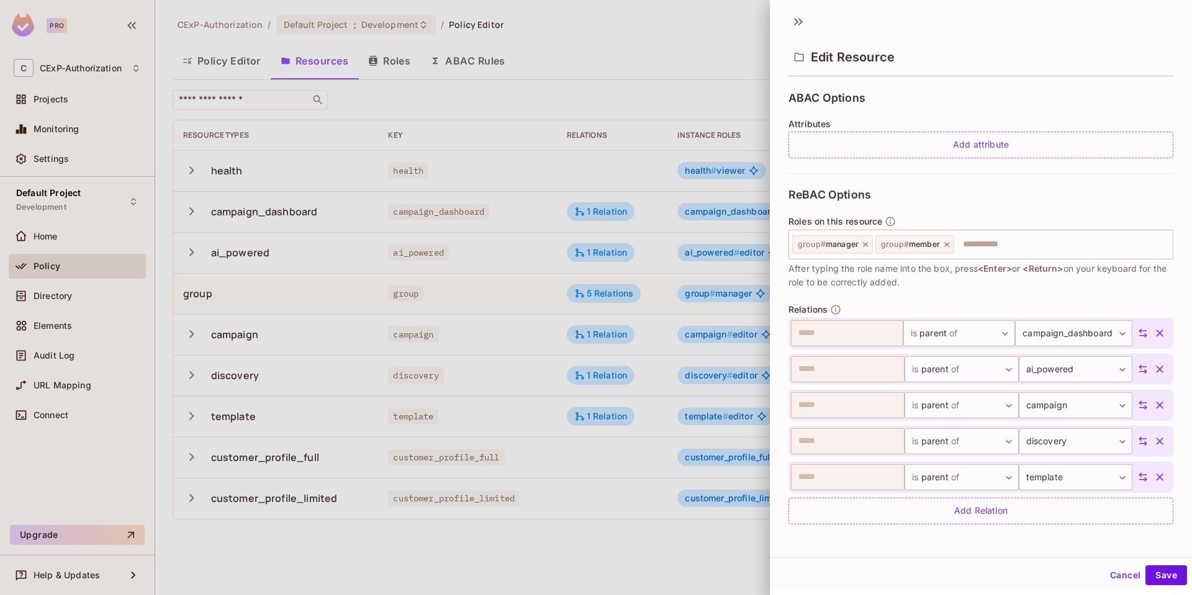
scroll to position [0, 0]
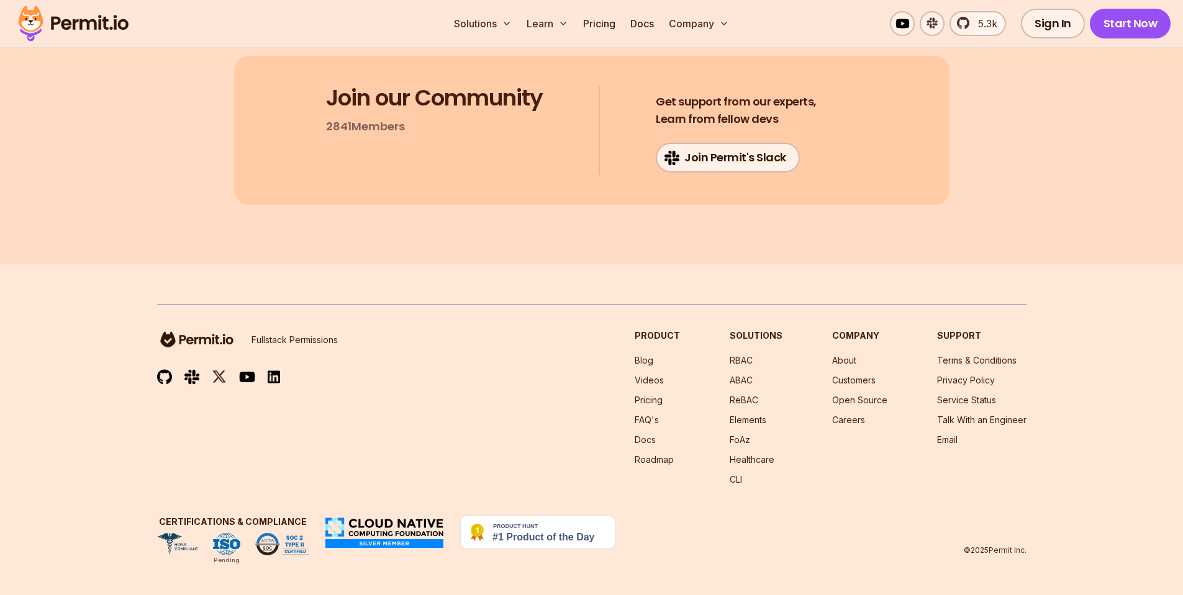
scroll to position [21676, 0]
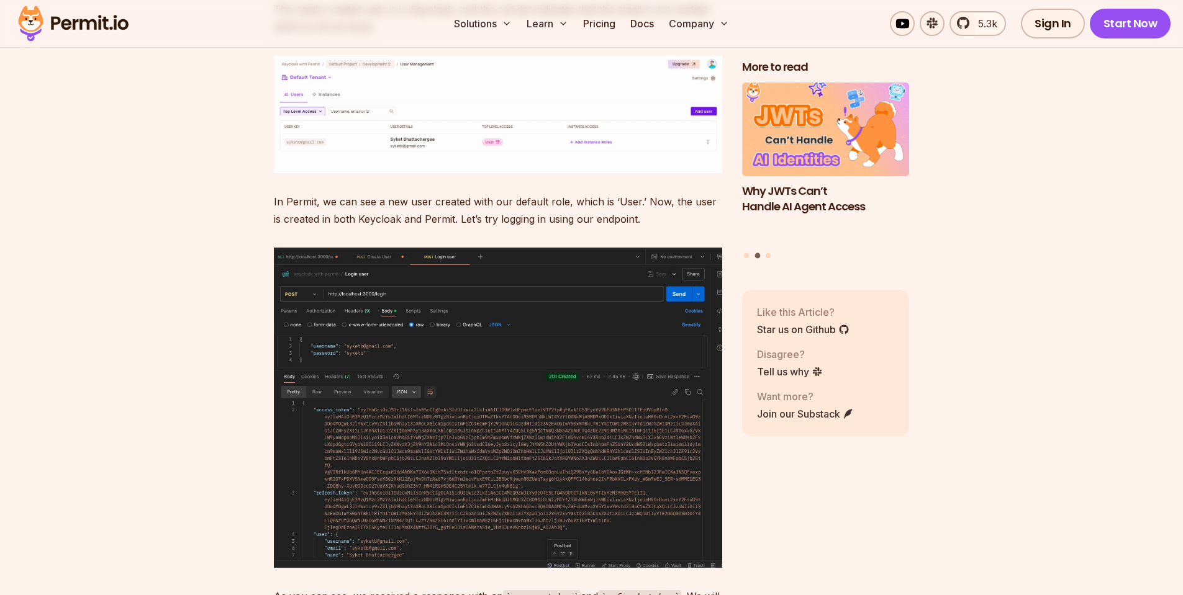
scroll to position [16090, 0]
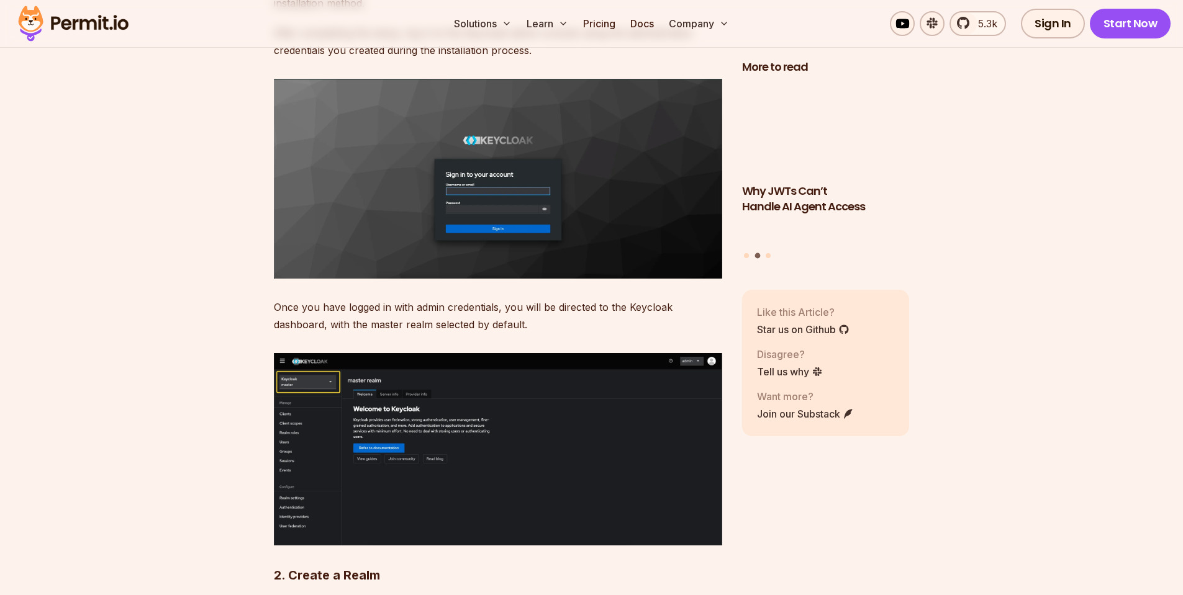
scroll to position [2384, 0]
